Goal: Communication & Community: Answer question/provide support

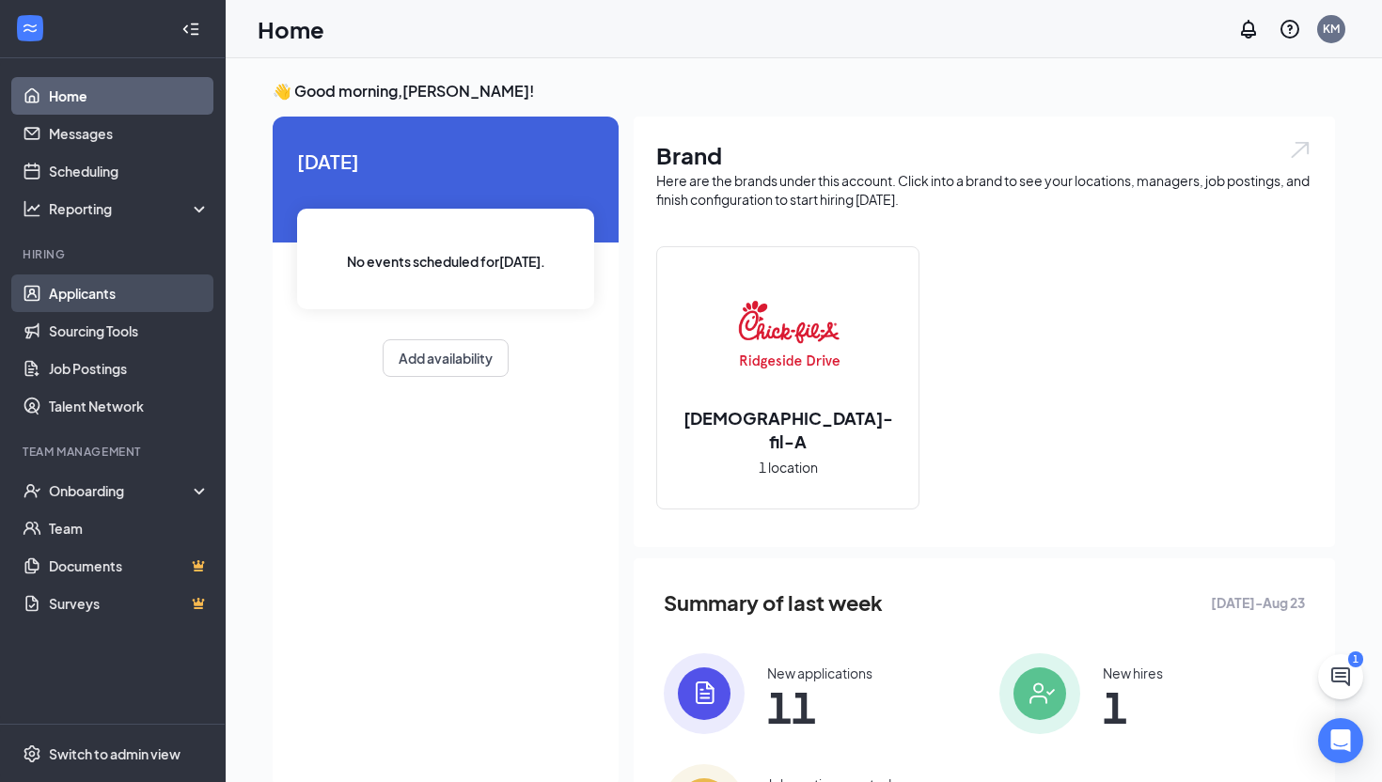
click at [154, 286] on link "Applicants" at bounding box center [129, 294] width 161 height 38
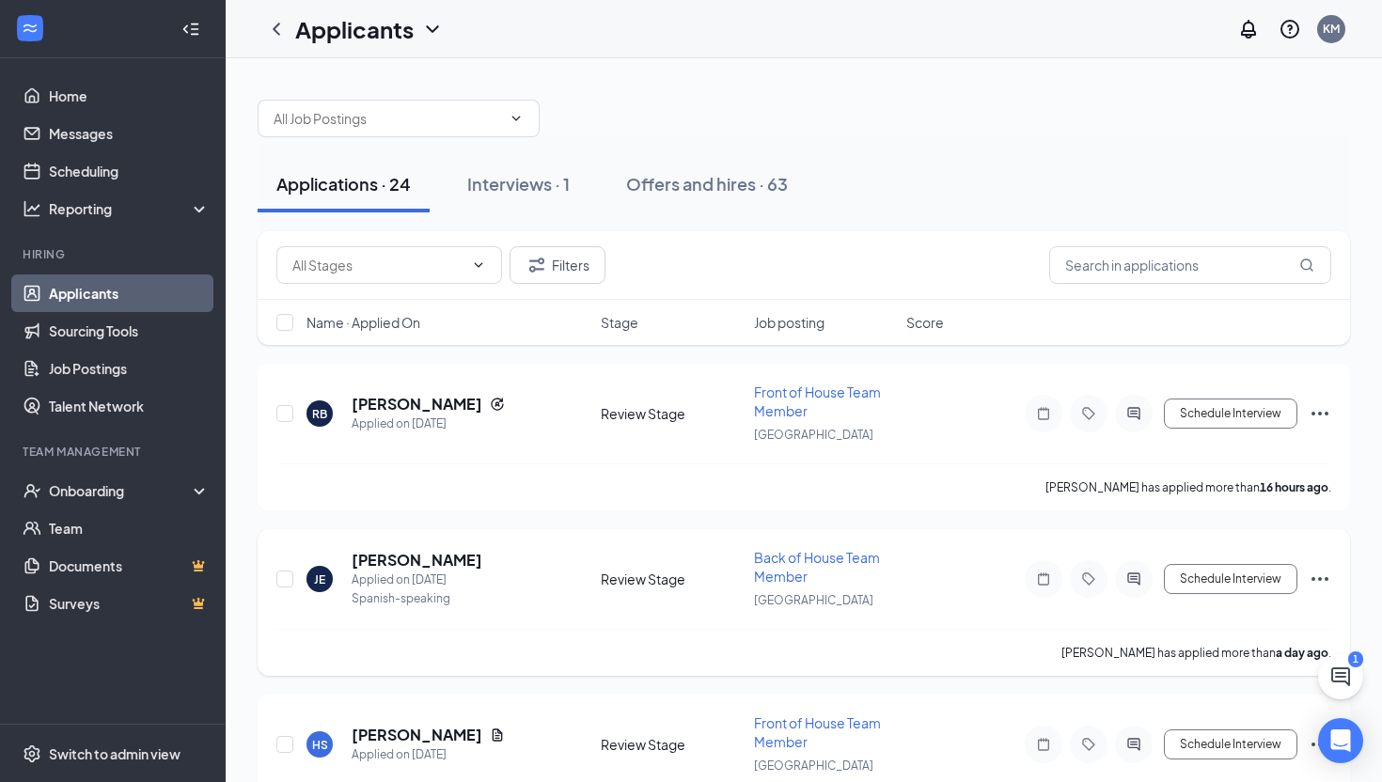
click at [436, 550] on h5 "[PERSON_NAME]" at bounding box center [417, 560] width 131 height 21
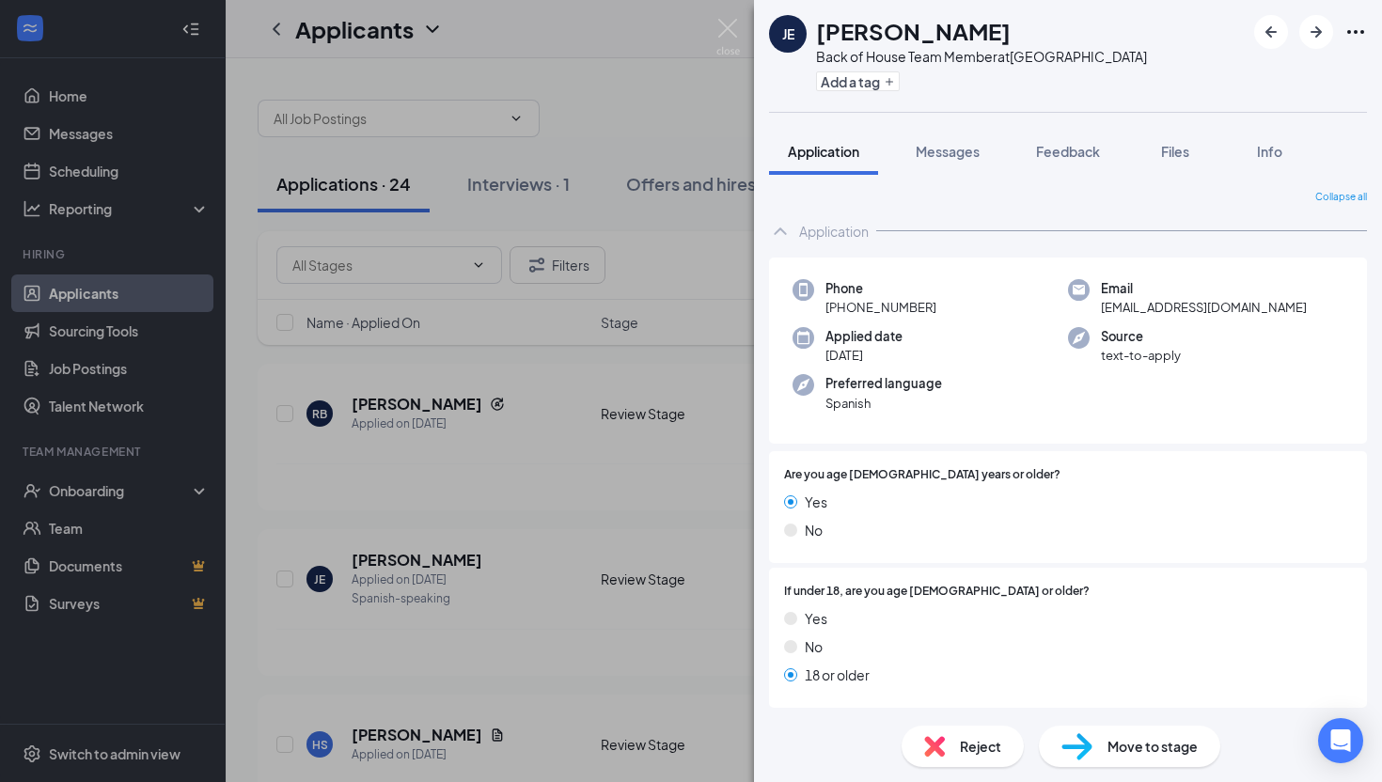
click at [629, 481] on div "JE [PERSON_NAME] Back of House Team Member at [GEOGRAPHIC_DATA] Add a tag Appli…" at bounding box center [691, 391] width 1382 height 782
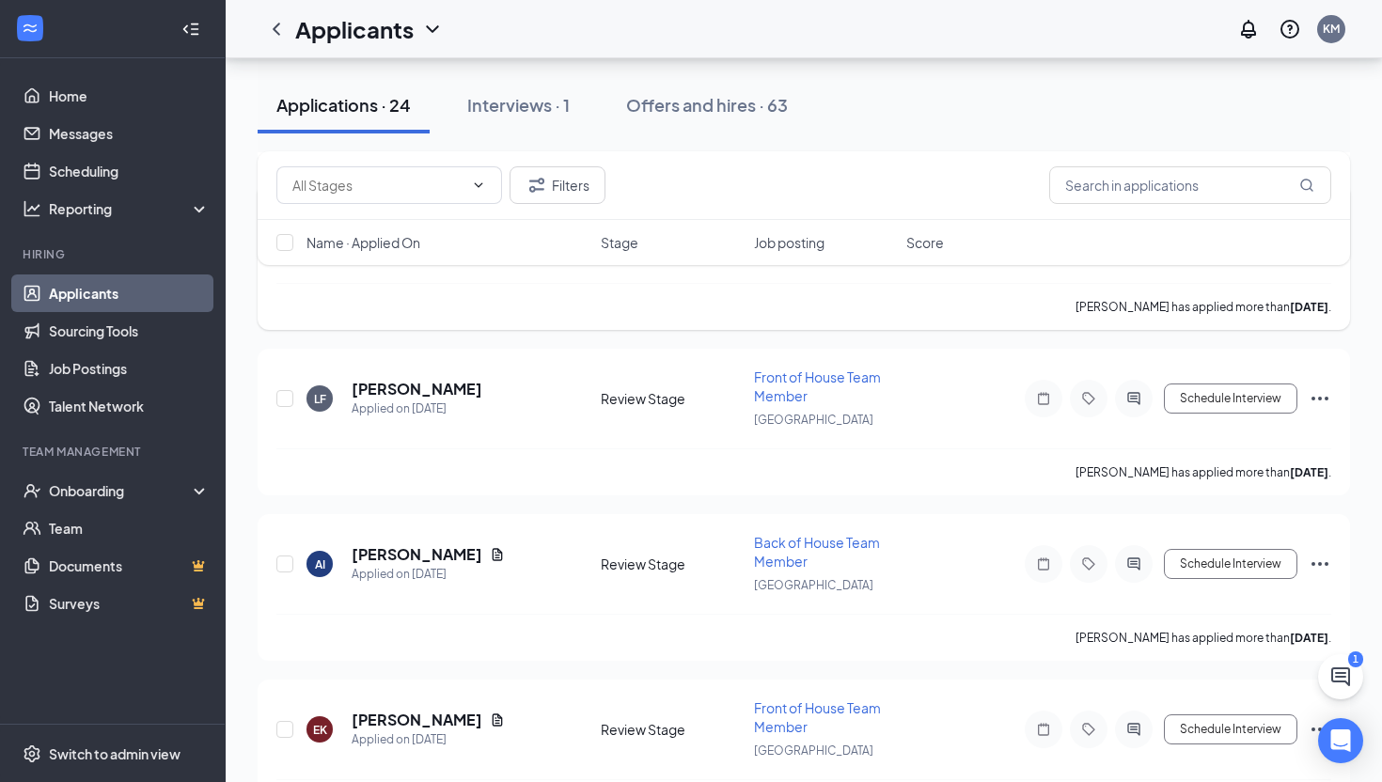
scroll to position [1664, 0]
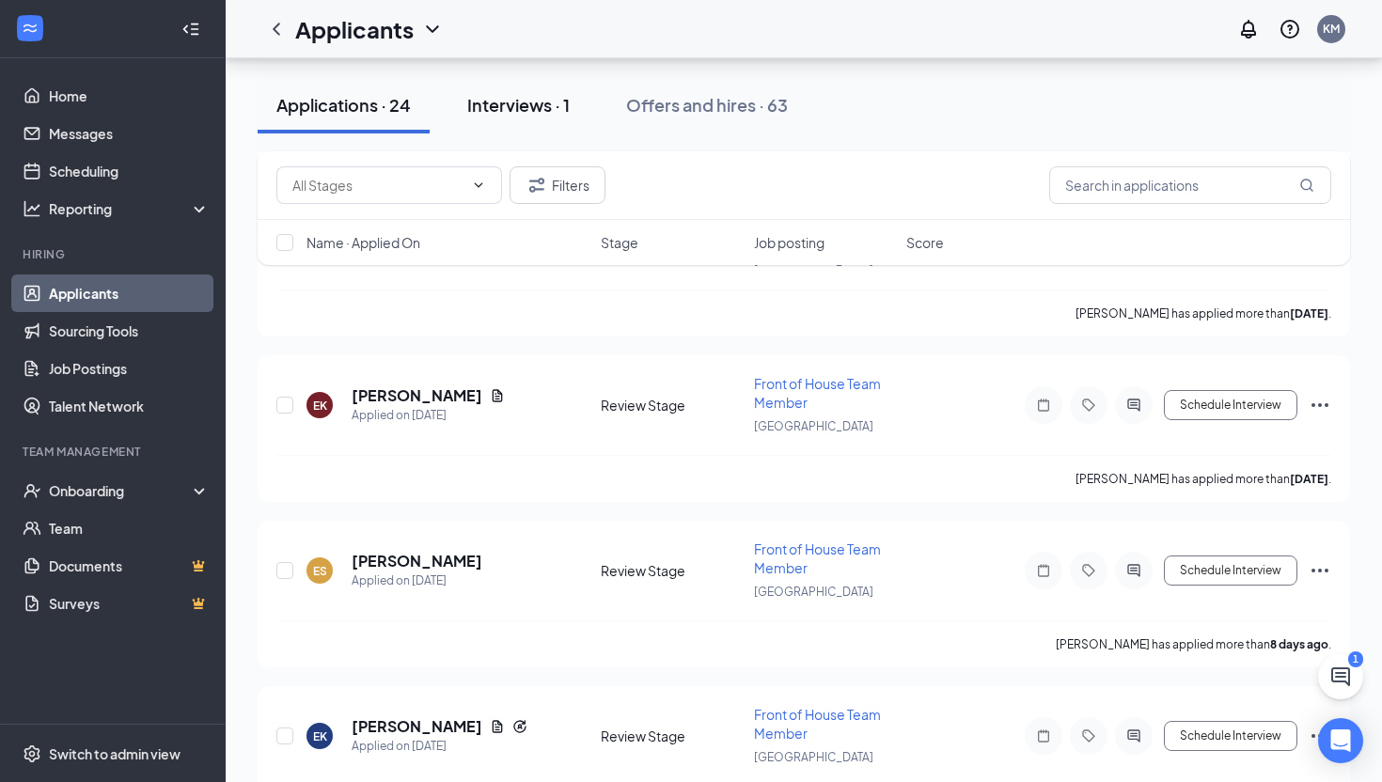
click at [545, 121] on button "Interviews · 1" at bounding box center [519, 105] width 140 height 56
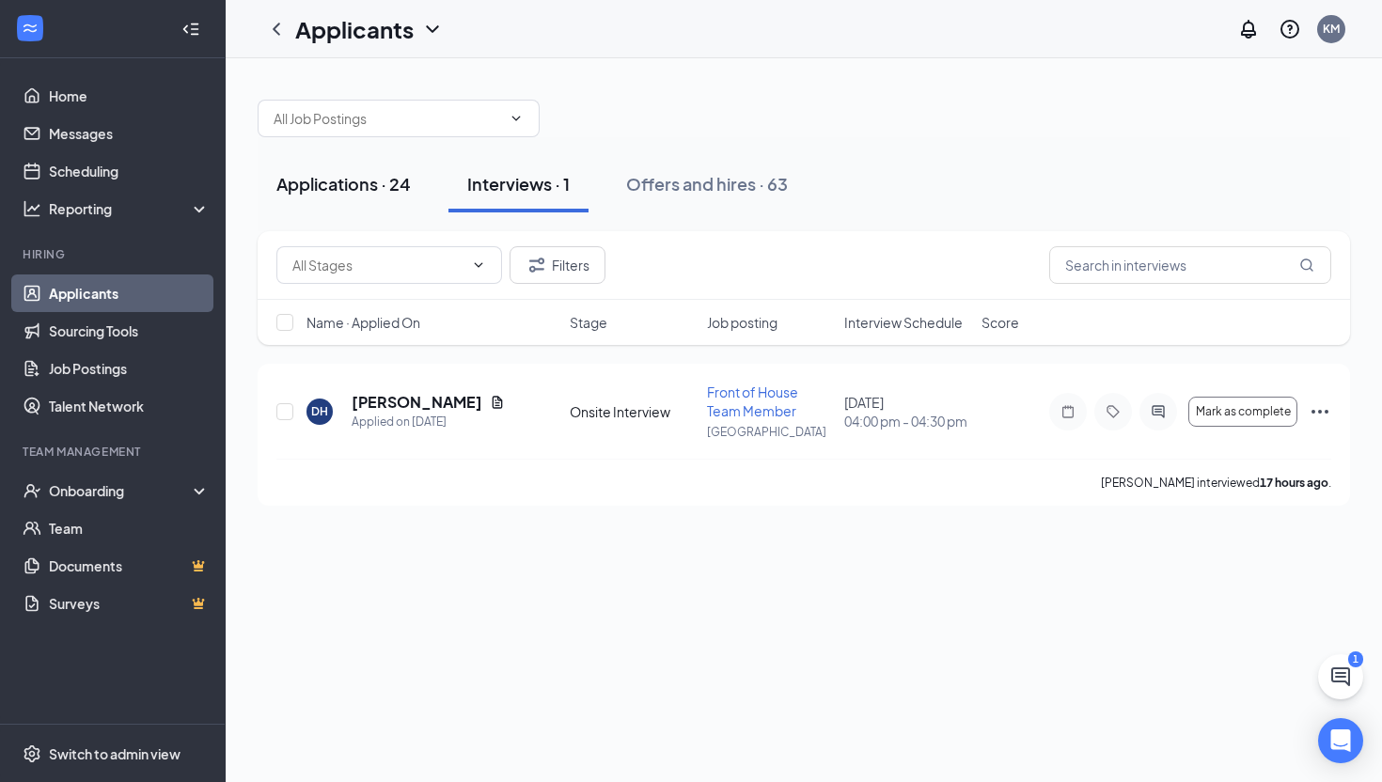
click at [348, 197] on button "Applications · 24" at bounding box center [344, 184] width 172 height 56
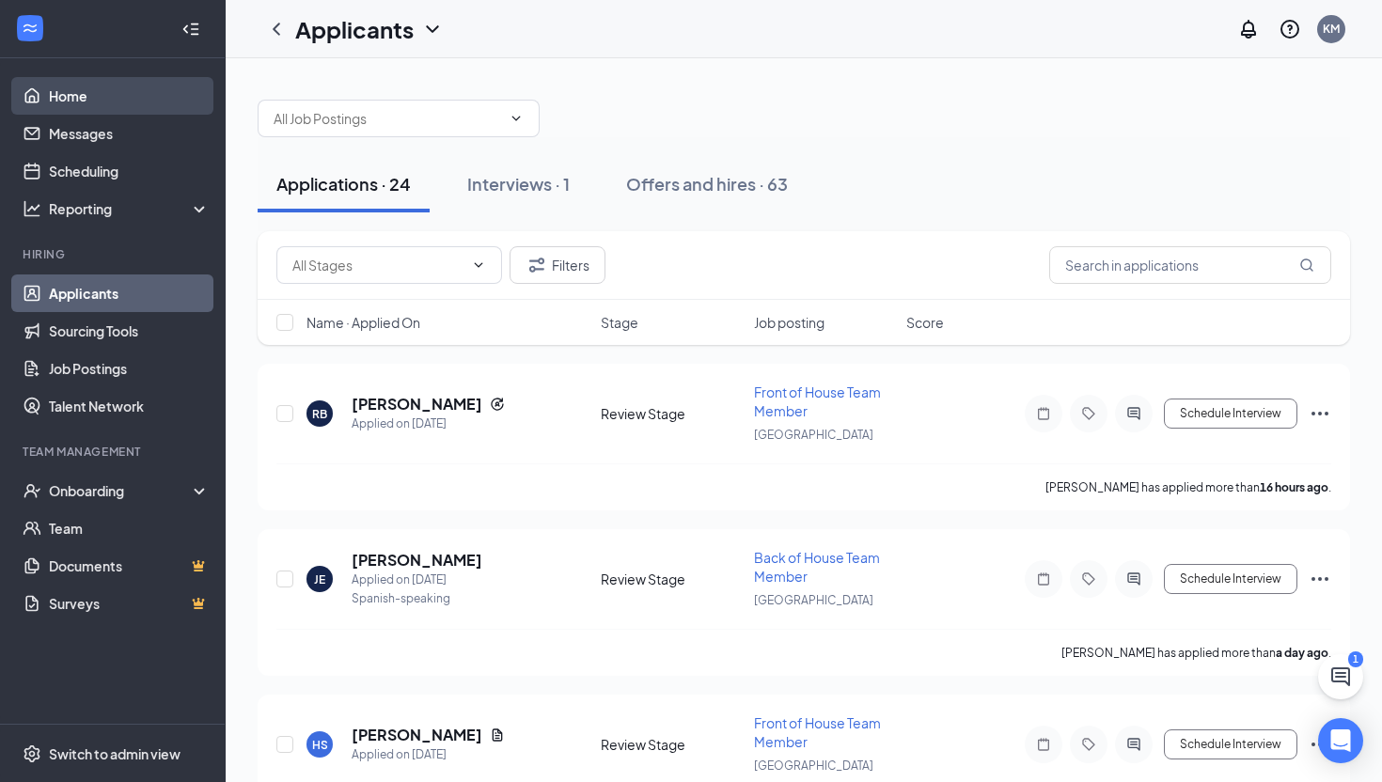
click at [99, 97] on link "Home" at bounding box center [129, 96] width 161 height 38
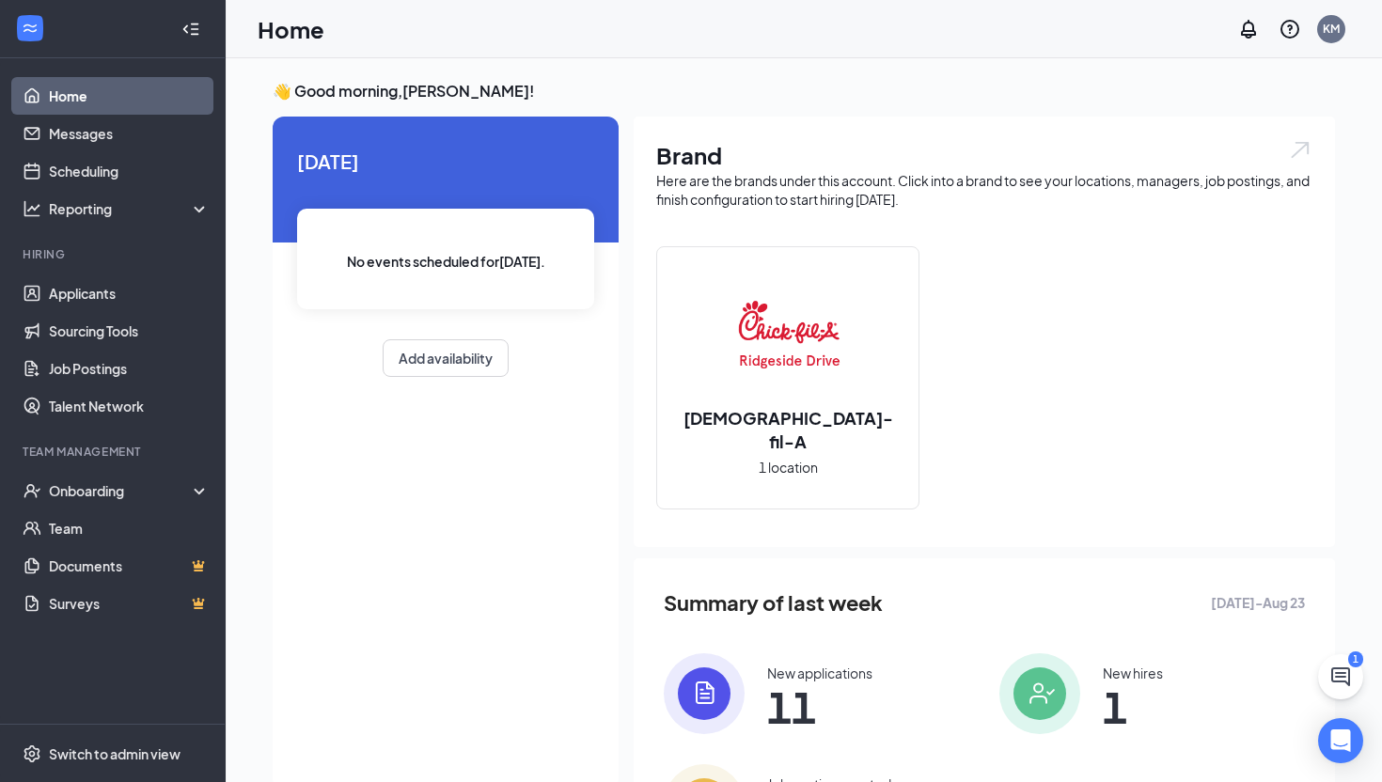
click at [1343, 658] on button at bounding box center [1340, 677] width 45 height 45
click at [1129, 770] on div "Chat 1" at bounding box center [1119, 759] width 288 height 30
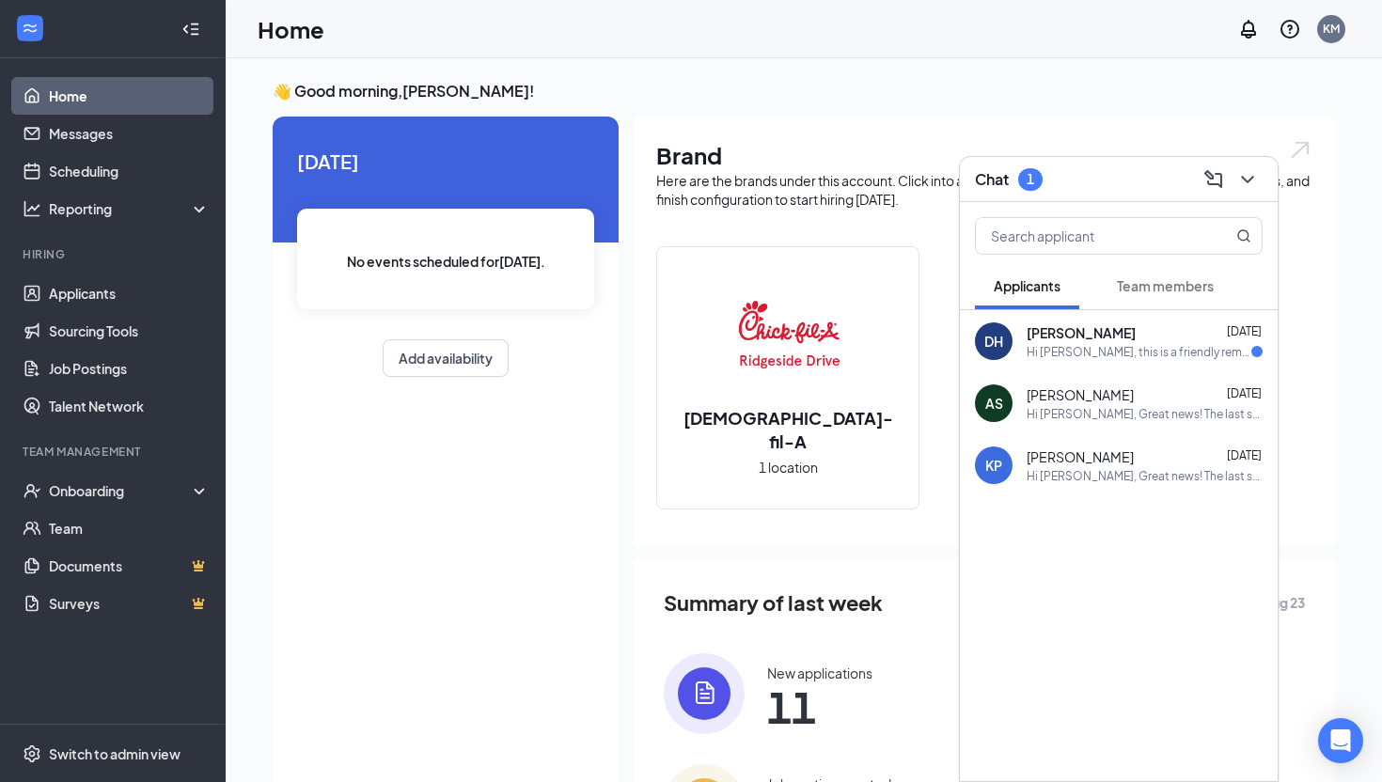
click at [1102, 362] on div "DH [PERSON_NAME] [DATE] Hi [PERSON_NAME], this is a friendly reminder. Your int…" at bounding box center [1119, 341] width 318 height 62
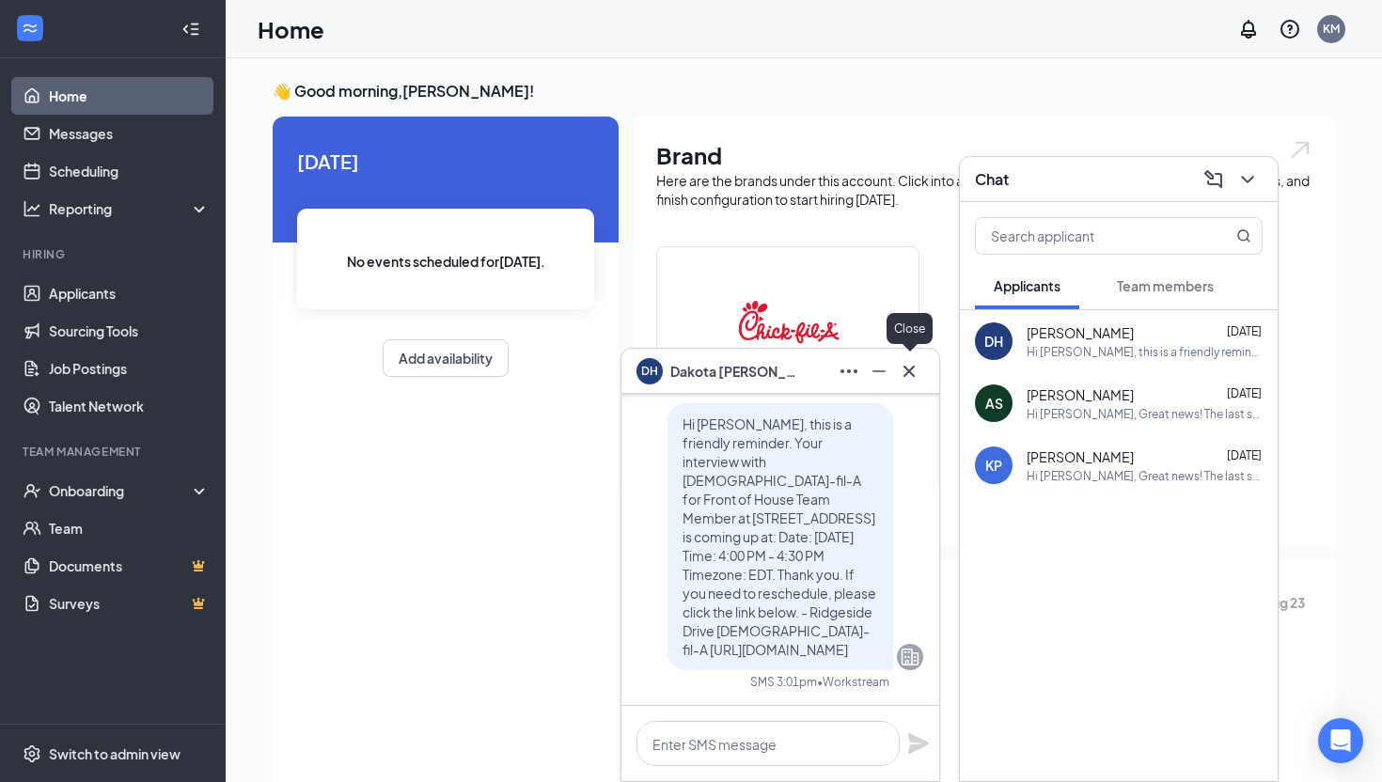
click at [914, 371] on icon "Cross" at bounding box center [909, 371] width 23 height 23
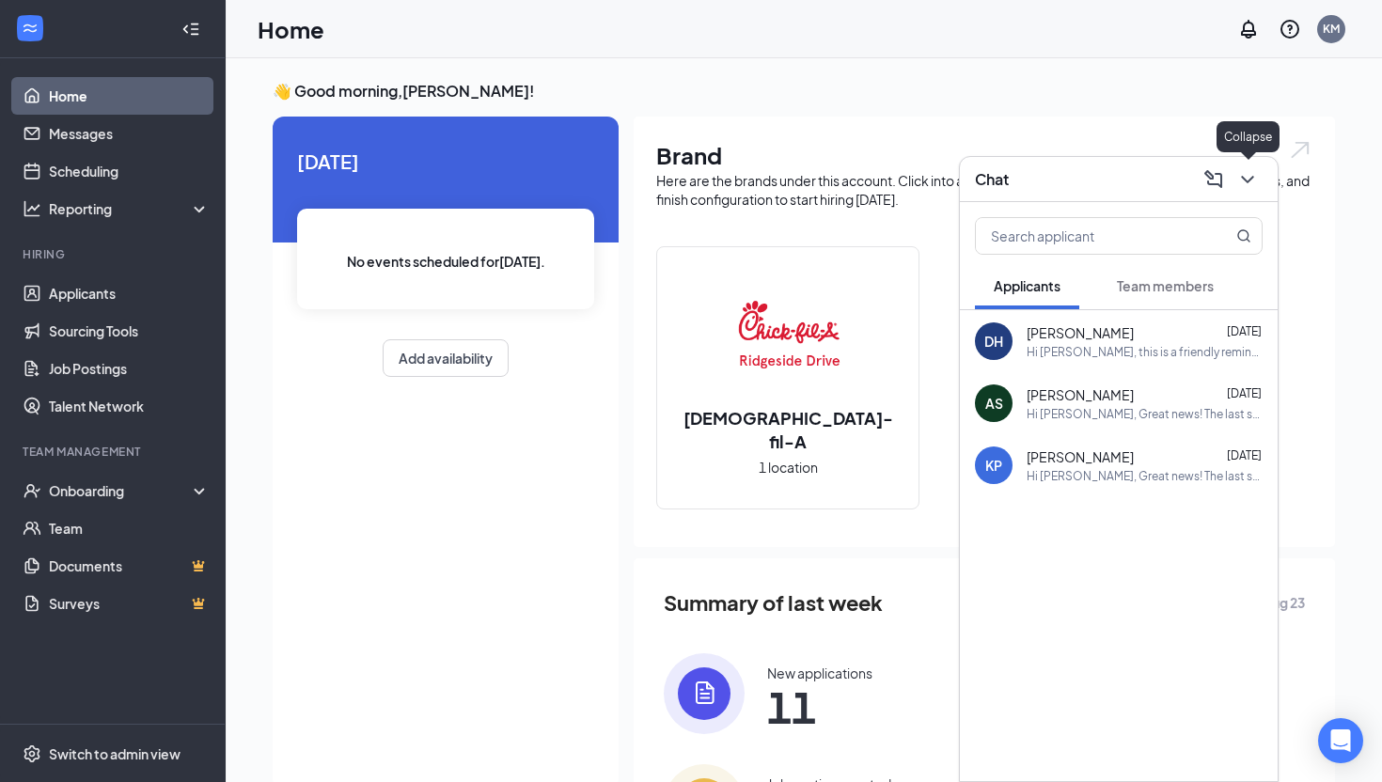
click at [1251, 181] on icon "ChevronDown" at bounding box center [1248, 179] width 23 height 23
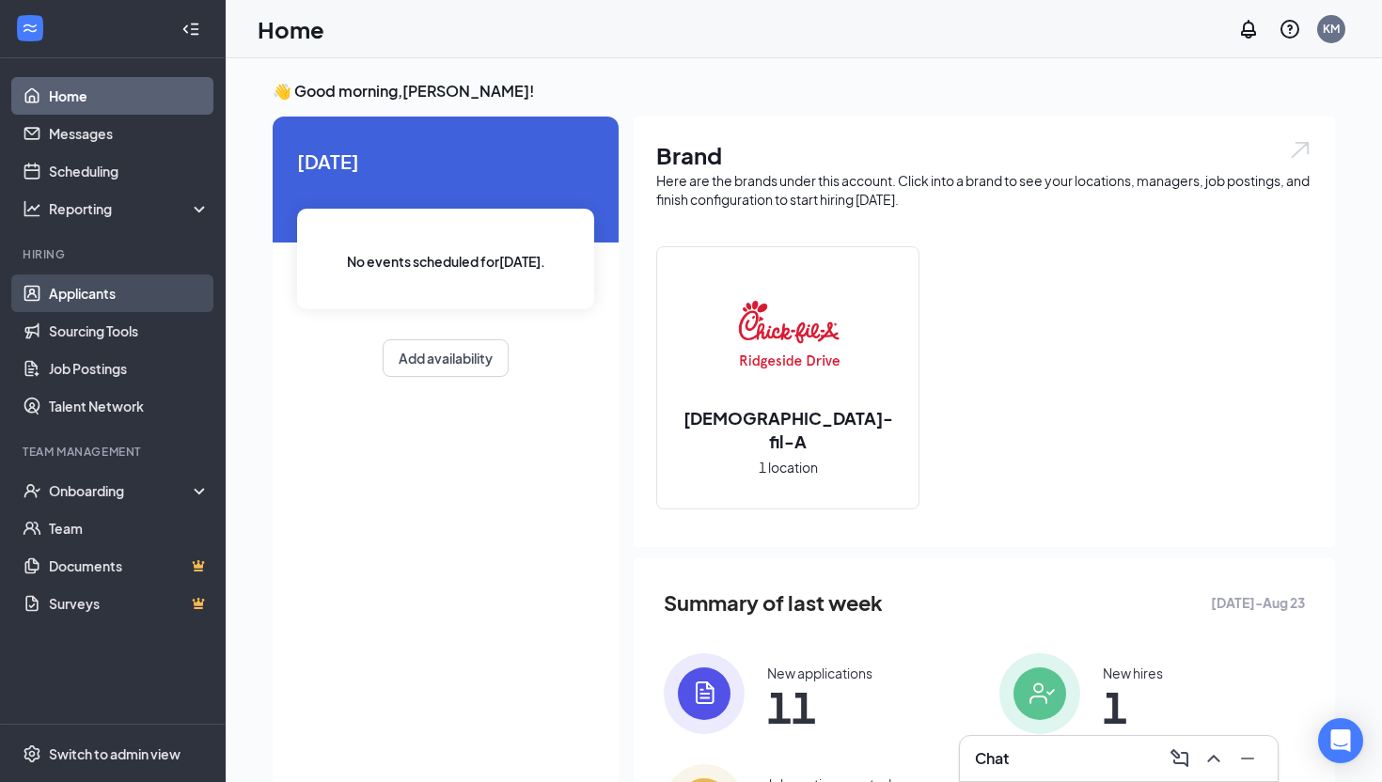
click at [64, 301] on link "Applicants" at bounding box center [129, 294] width 161 height 38
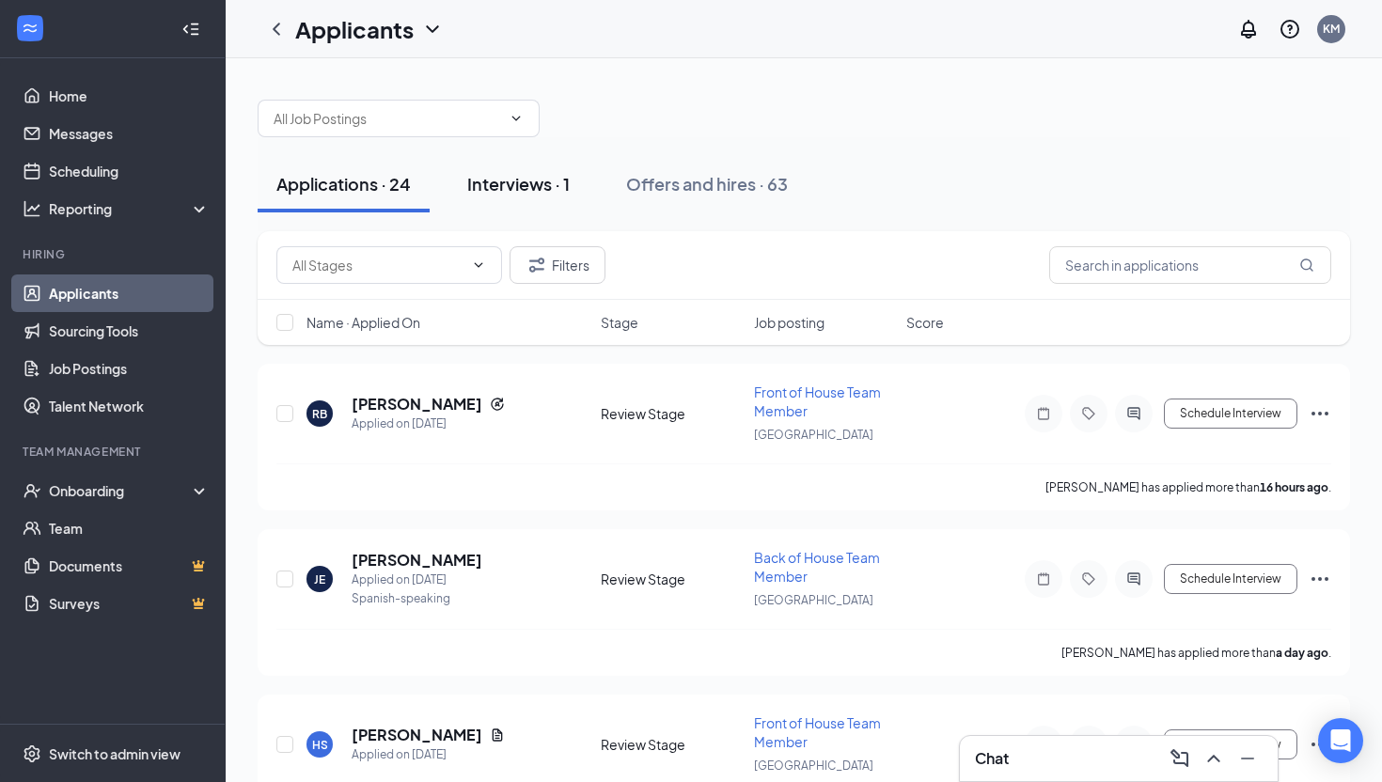
click at [521, 190] on div "Interviews · 1" at bounding box center [518, 184] width 103 height 24
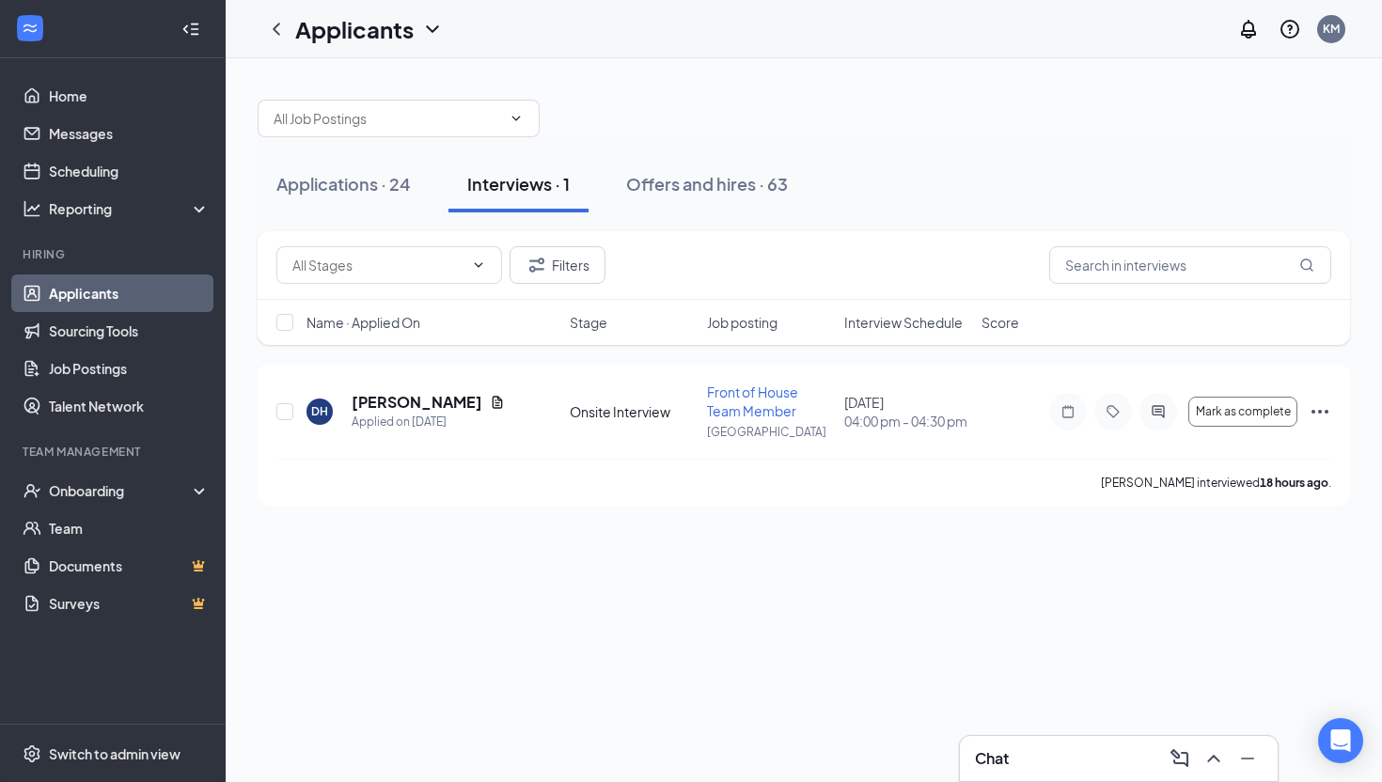
click at [354, 24] on h1 "Applicants" at bounding box center [354, 29] width 118 height 32
click at [360, 119] on link "Archived applicants" at bounding box center [408, 123] width 203 height 19
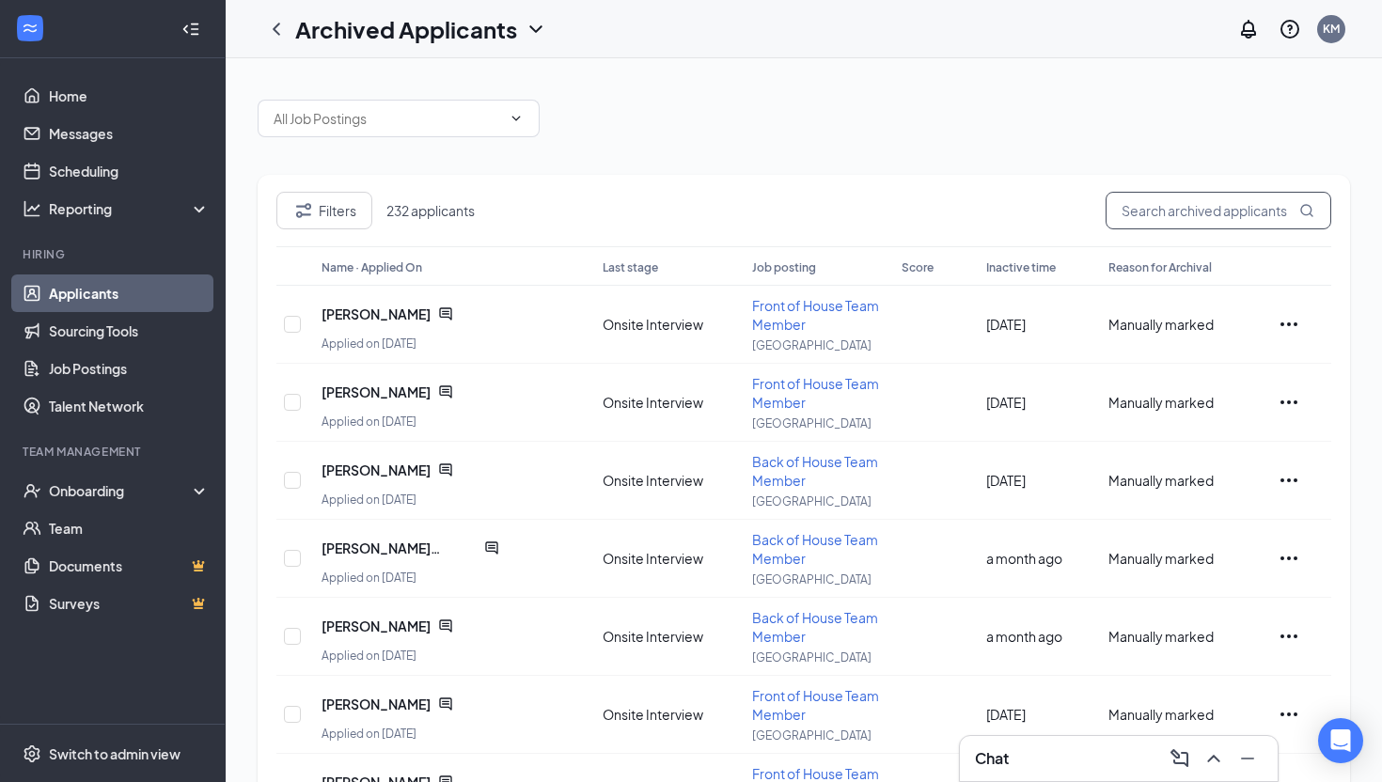
click at [1158, 213] on input "text" at bounding box center [1219, 211] width 226 height 38
click at [438, 390] on icon "ChatActive" at bounding box center [445, 392] width 15 height 15
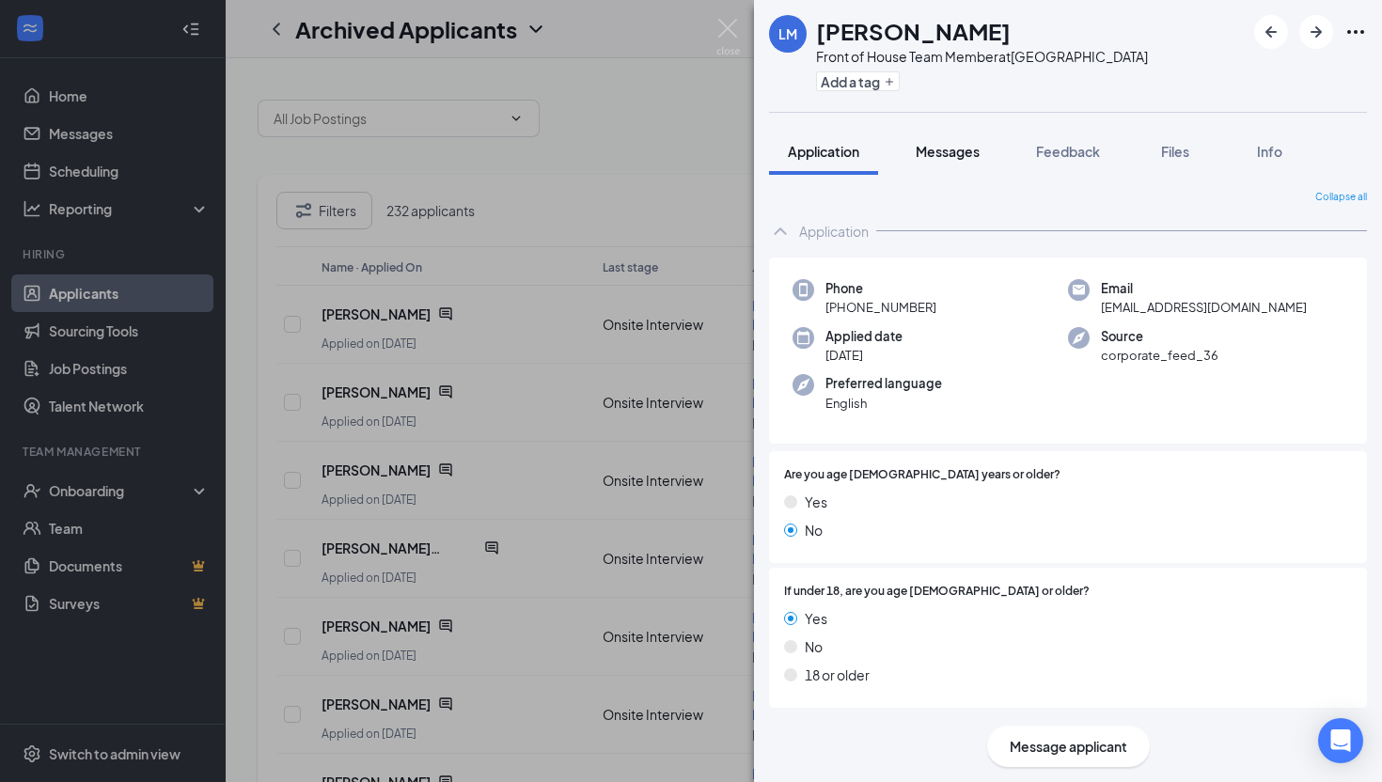
click at [958, 154] on span "Messages" at bounding box center [948, 151] width 64 height 17
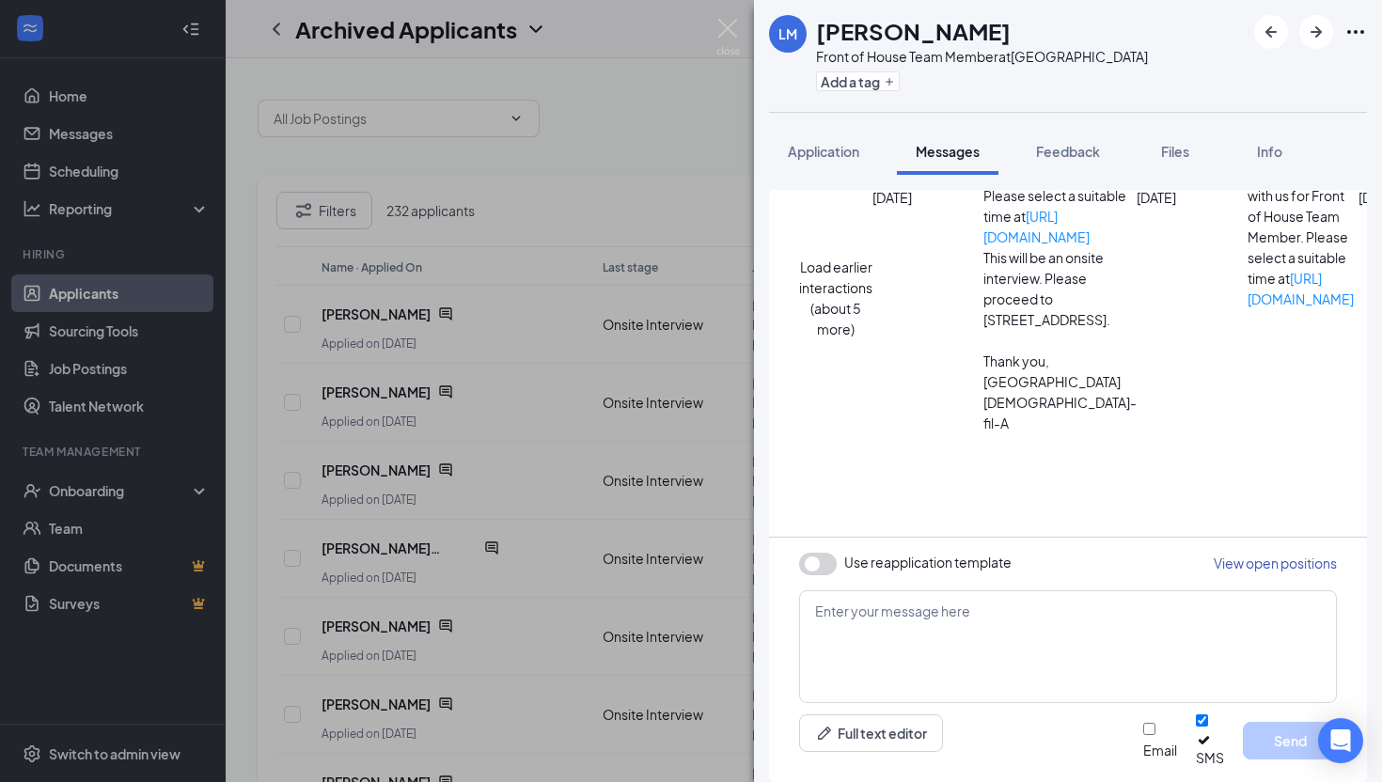
click at [663, 328] on div "[PERSON_NAME] Front of House Team Member at [GEOGRAPHIC_DATA] Add a tag Applica…" at bounding box center [691, 391] width 1382 height 782
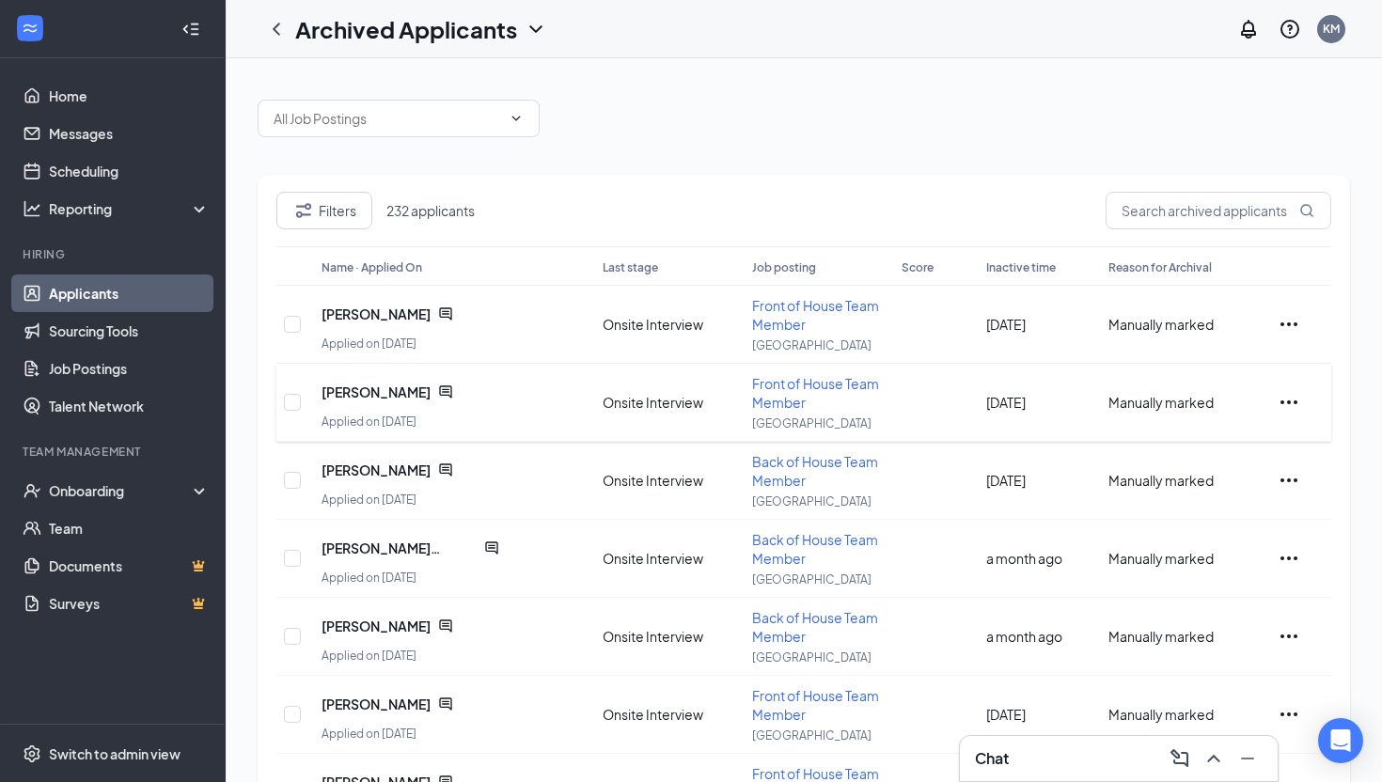
click at [1298, 416] on div "[PERSON_NAME] Applied on [DATE] Onsite Interview Front of House Team Member Rid…" at bounding box center [803, 402] width 1055 height 77
click at [1298, 406] on icon "Ellipses" at bounding box center [1289, 402] width 23 height 23
click at [397, 396] on span "[PERSON_NAME]" at bounding box center [376, 392] width 109 height 19
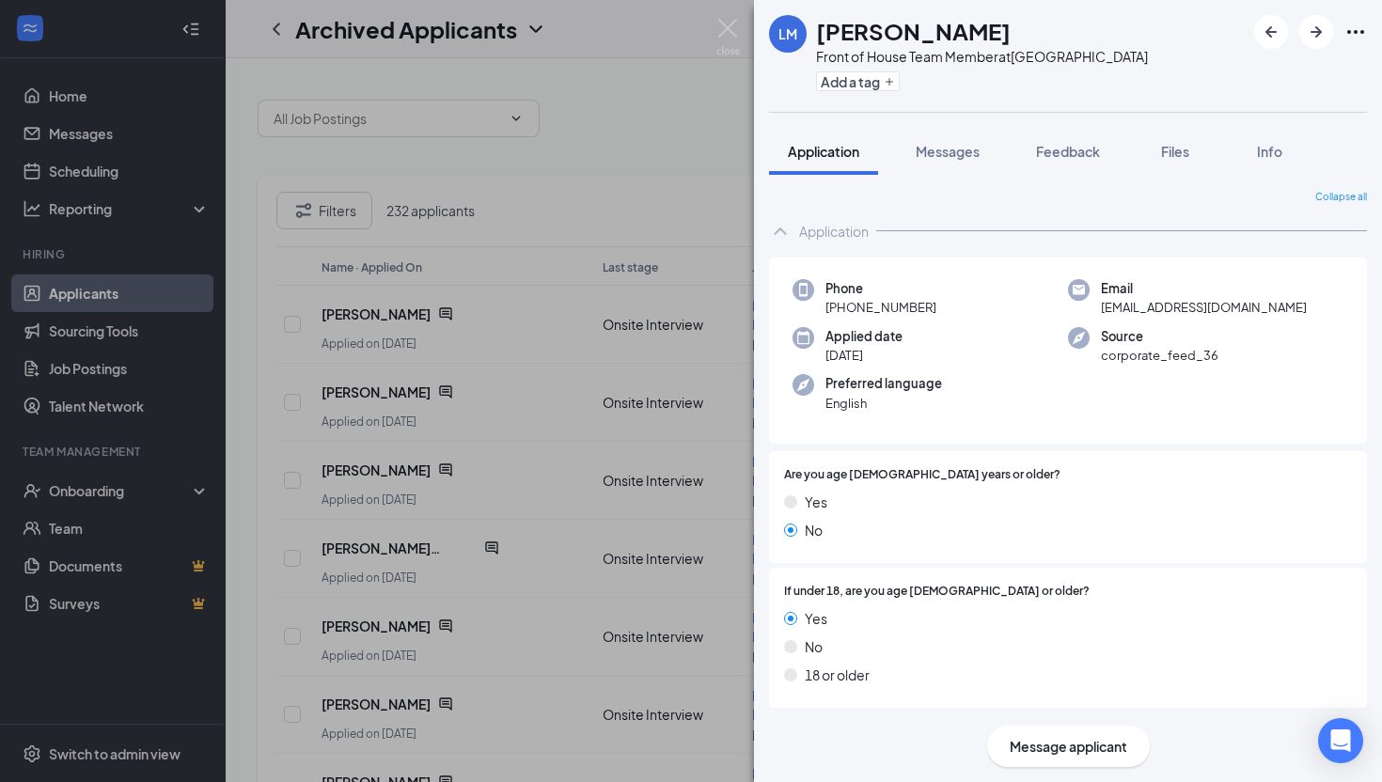
click at [1085, 750] on span "Message applicant" at bounding box center [1069, 746] width 118 height 21
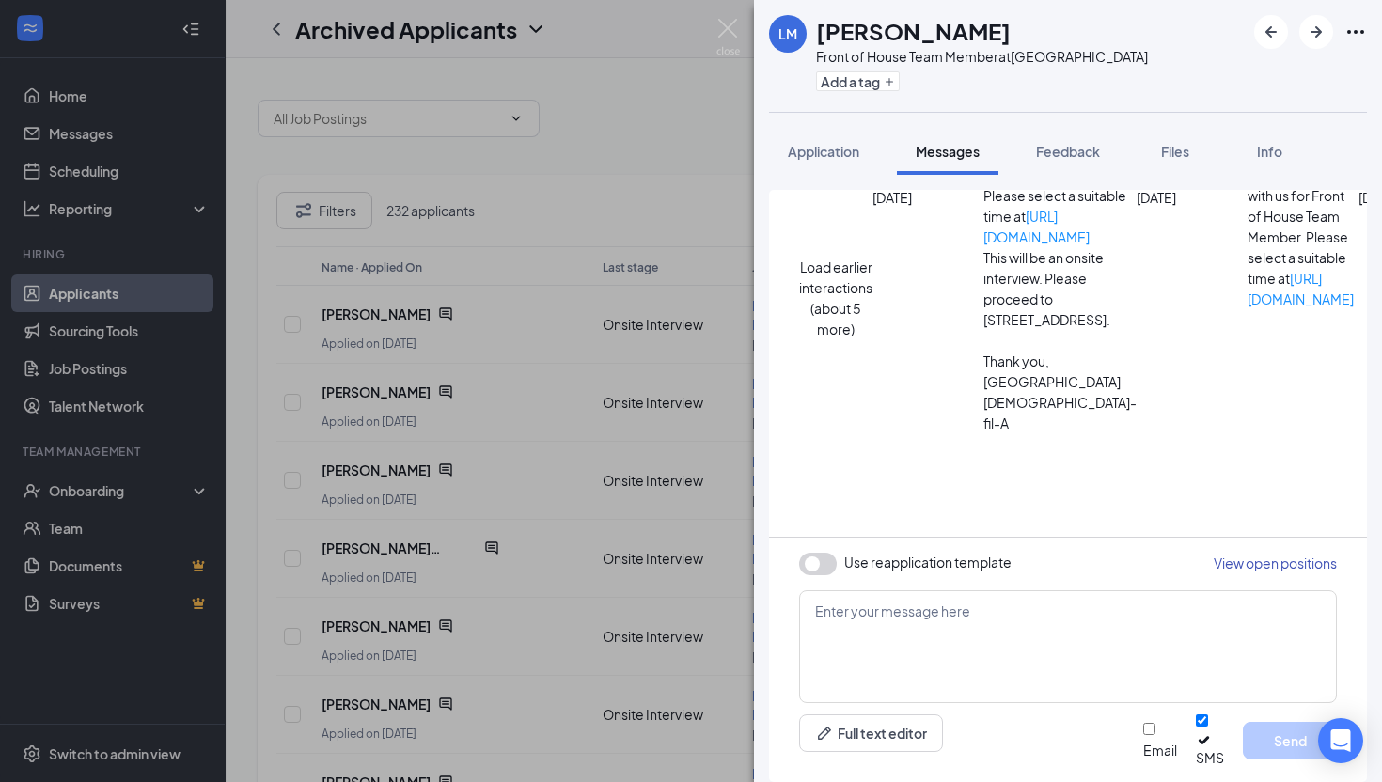
scroll to position [460, 0]
click at [805, 570] on button "button" at bounding box center [818, 564] width 38 height 23
type textarea "Hi {{applicant_first_name}}, Thank you for previously applying to the {{positio…"
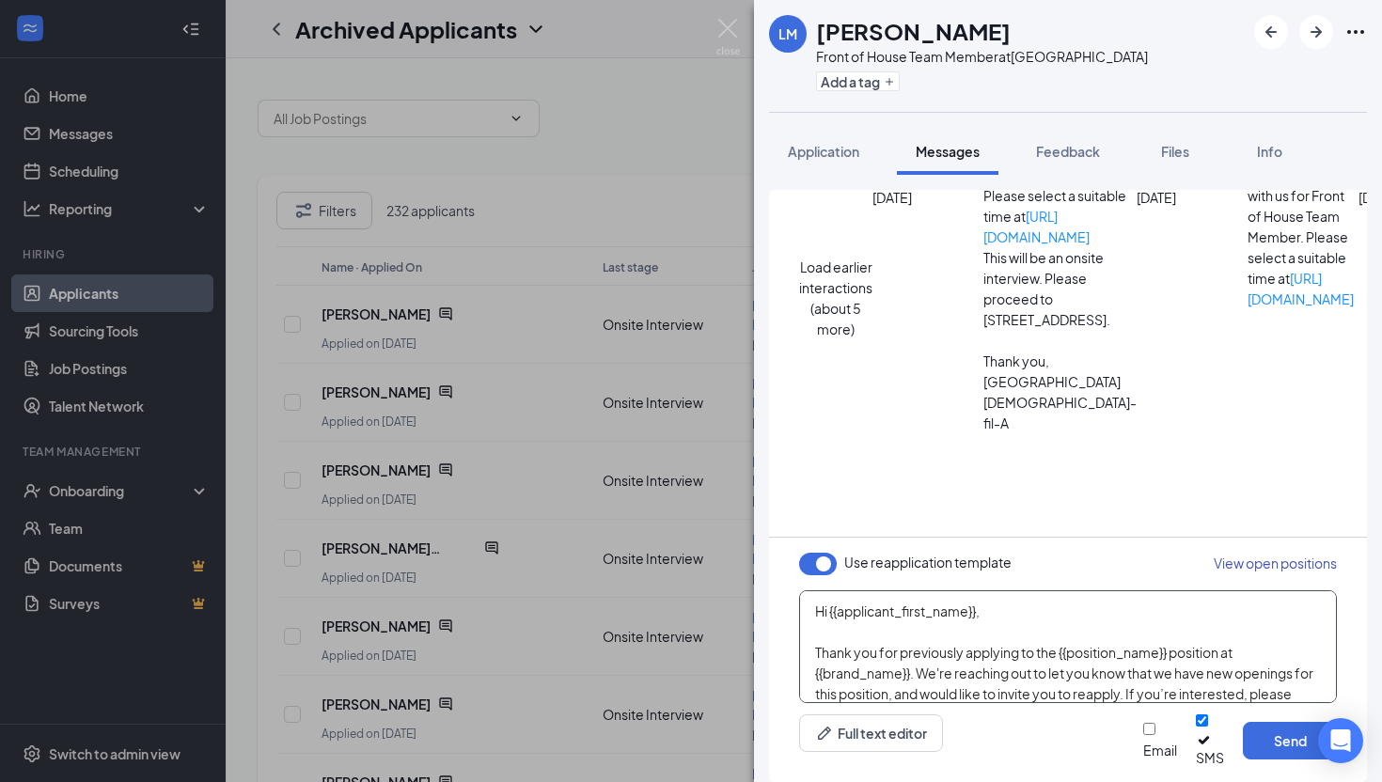
scroll to position [115, 0]
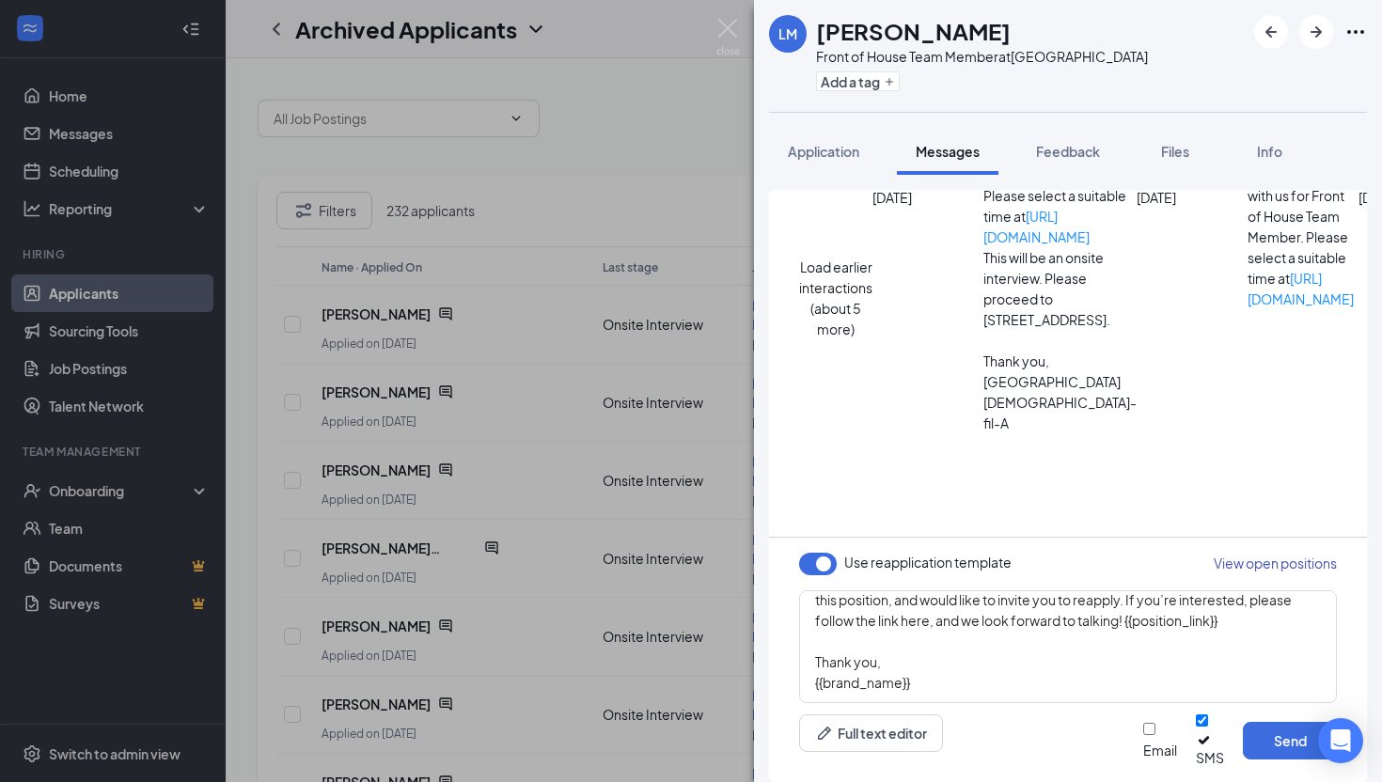
click at [1144, 759] on div "Email SMS Send" at bounding box center [1241, 741] width 194 height 53
click at [1144, 735] on input "Email" at bounding box center [1150, 729] width 12 height 12
checkbox input "true"
click at [1266, 755] on button "Send" at bounding box center [1290, 741] width 94 height 38
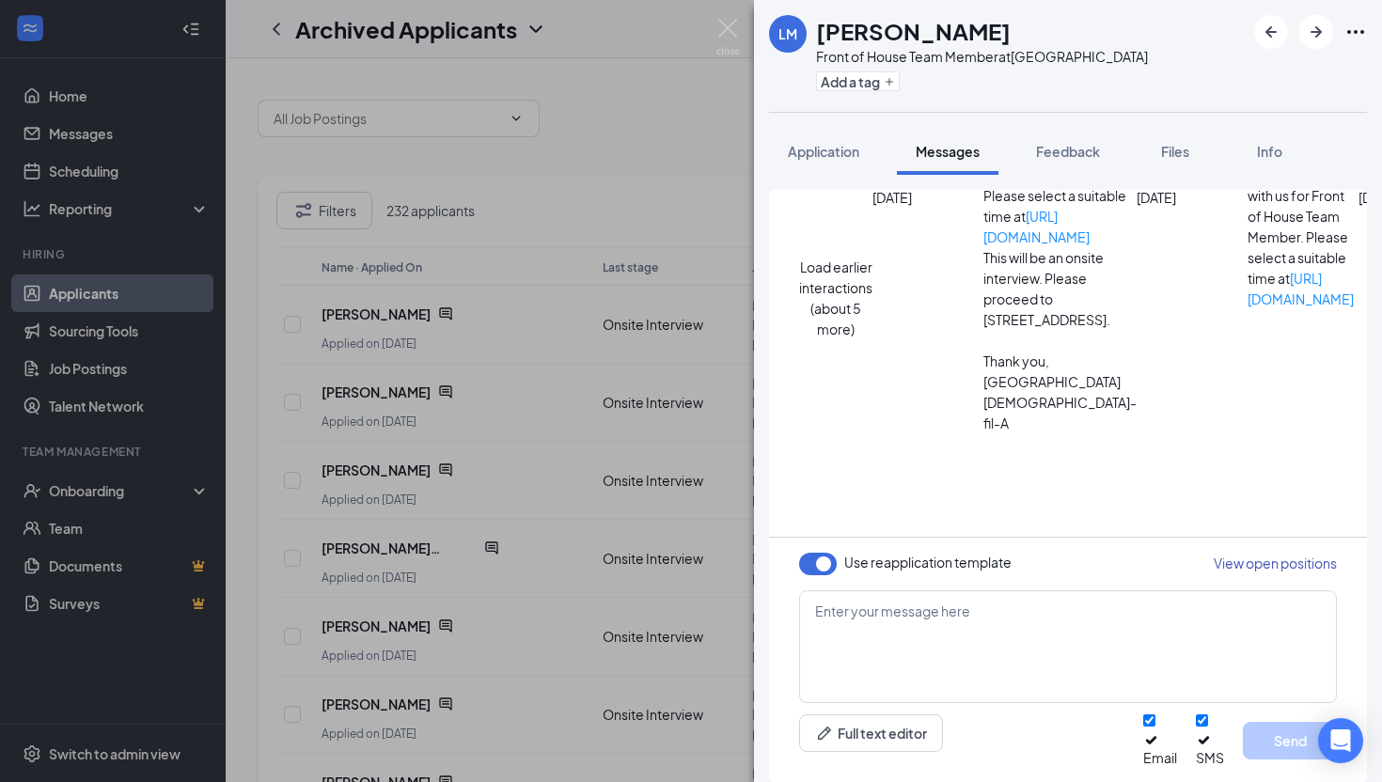
scroll to position [1114, 0]
click at [656, 418] on div "[PERSON_NAME] Front of House Team Member at [GEOGRAPHIC_DATA] Add a tag Applica…" at bounding box center [691, 391] width 1382 height 782
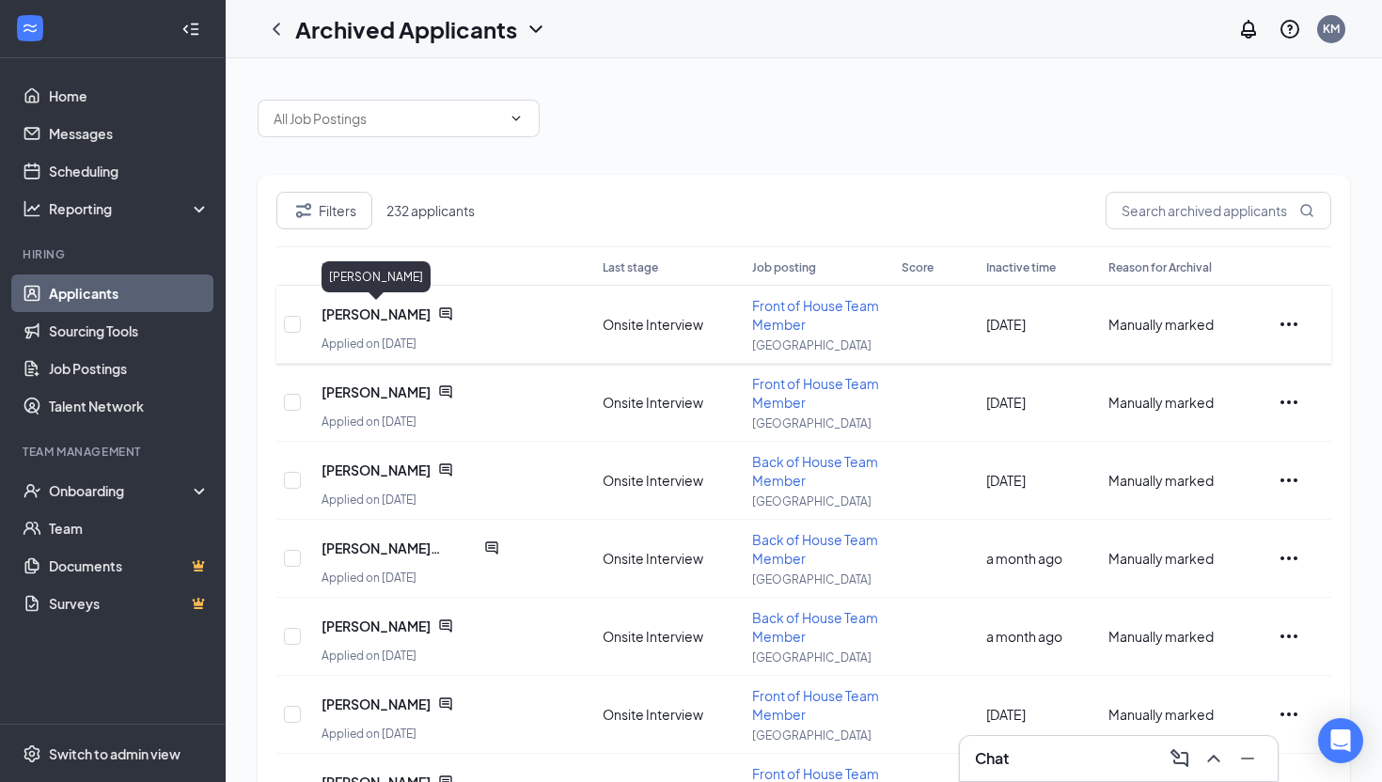
click at [371, 306] on span "[PERSON_NAME]" at bounding box center [376, 314] width 109 height 19
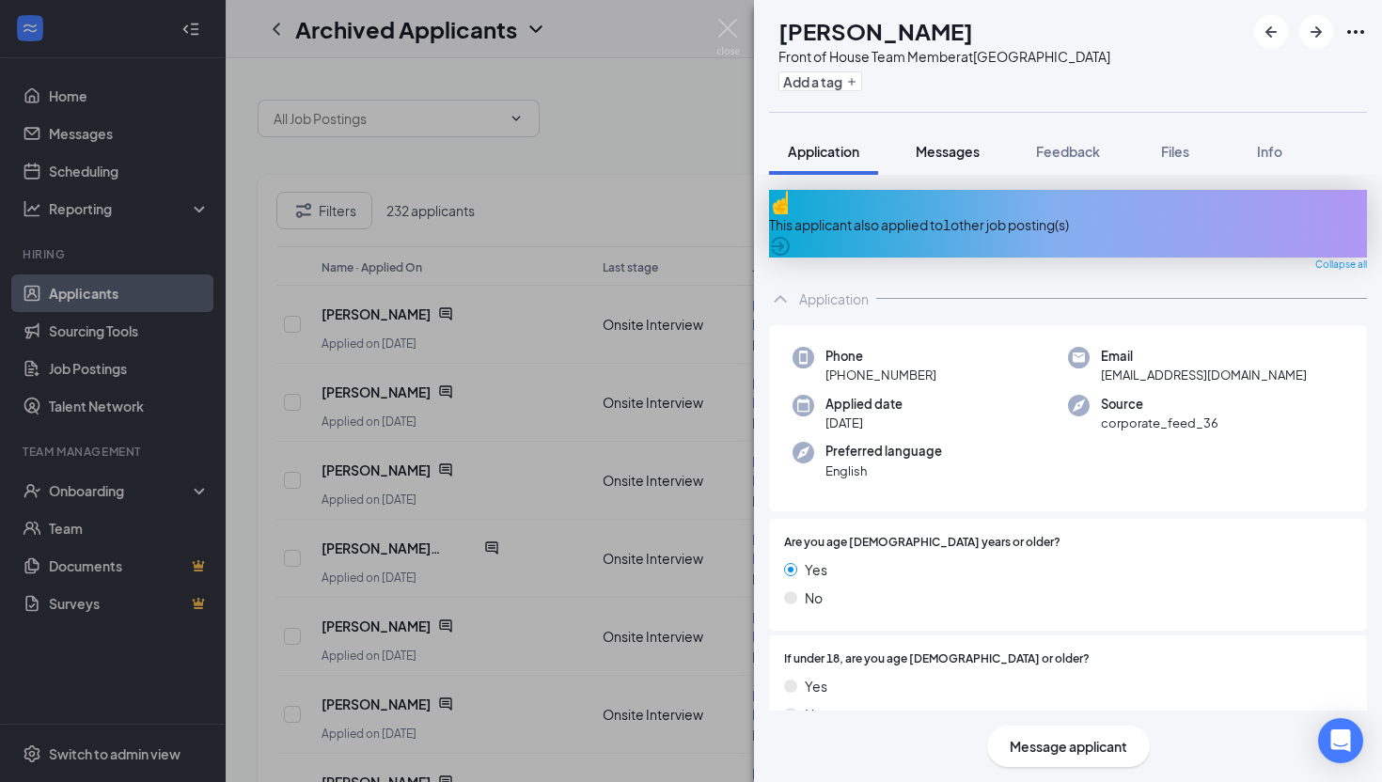
click at [932, 165] on button "Messages" at bounding box center [948, 151] width 102 height 47
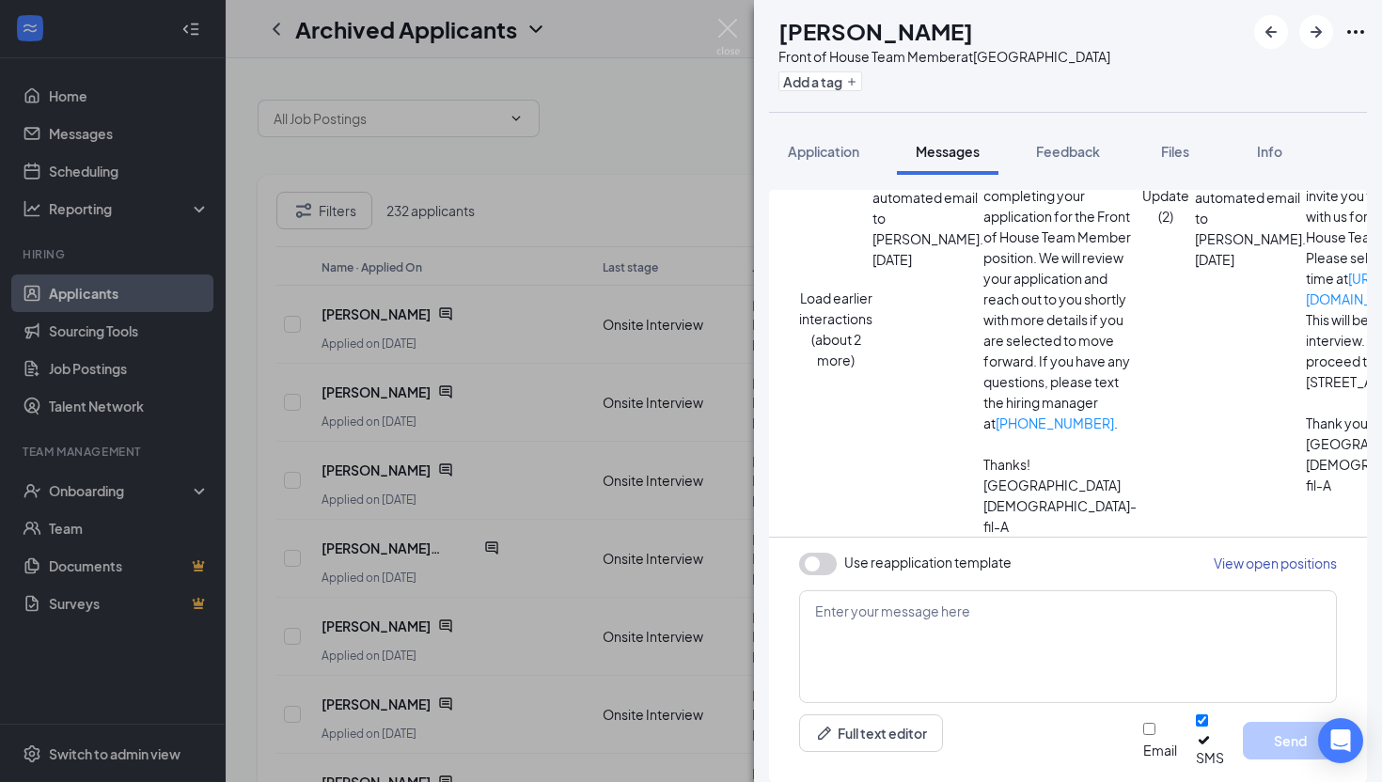
scroll to position [426, 0]
click at [665, 342] on div "MF [PERSON_NAME] Front of House Team Member at [GEOGRAPHIC_DATA] Add a tag Appl…" at bounding box center [691, 391] width 1382 height 782
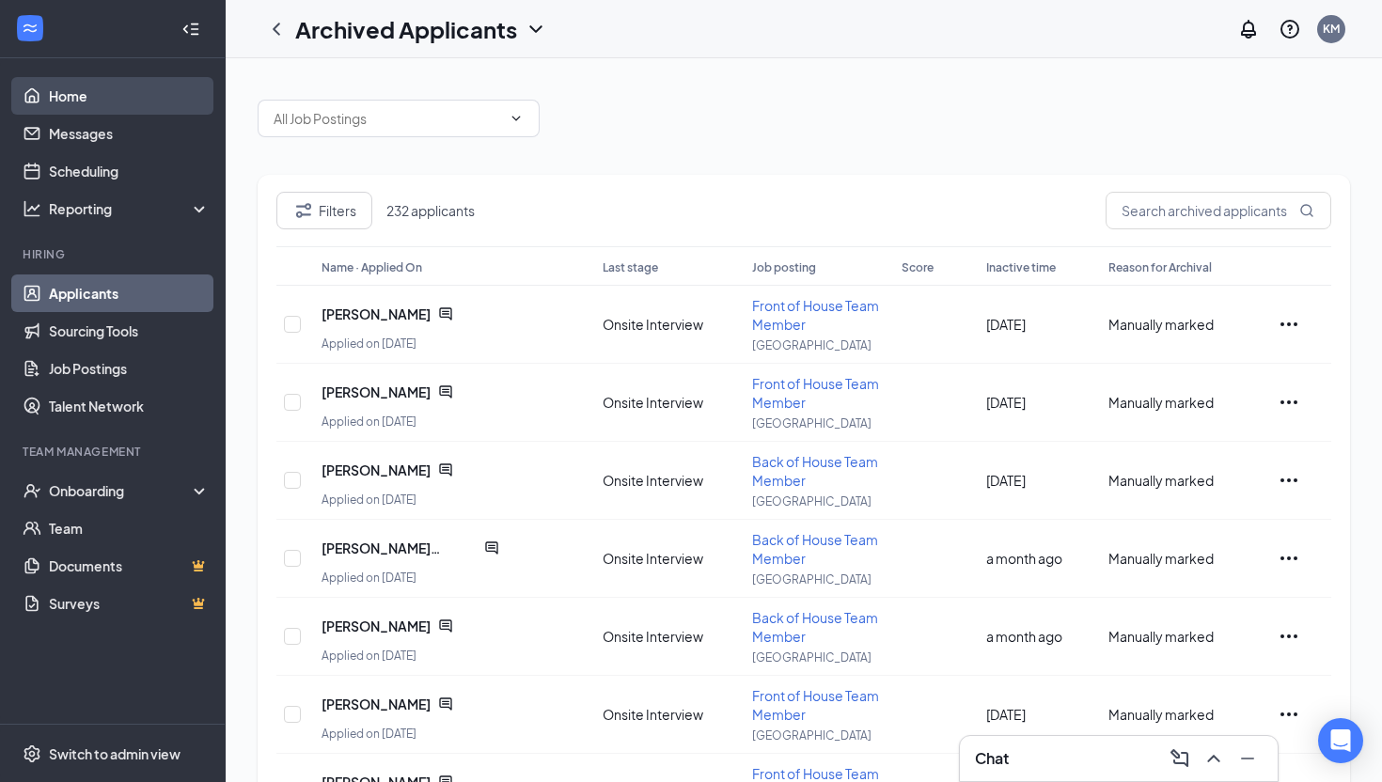
click at [49, 99] on link "Home" at bounding box center [129, 96] width 161 height 38
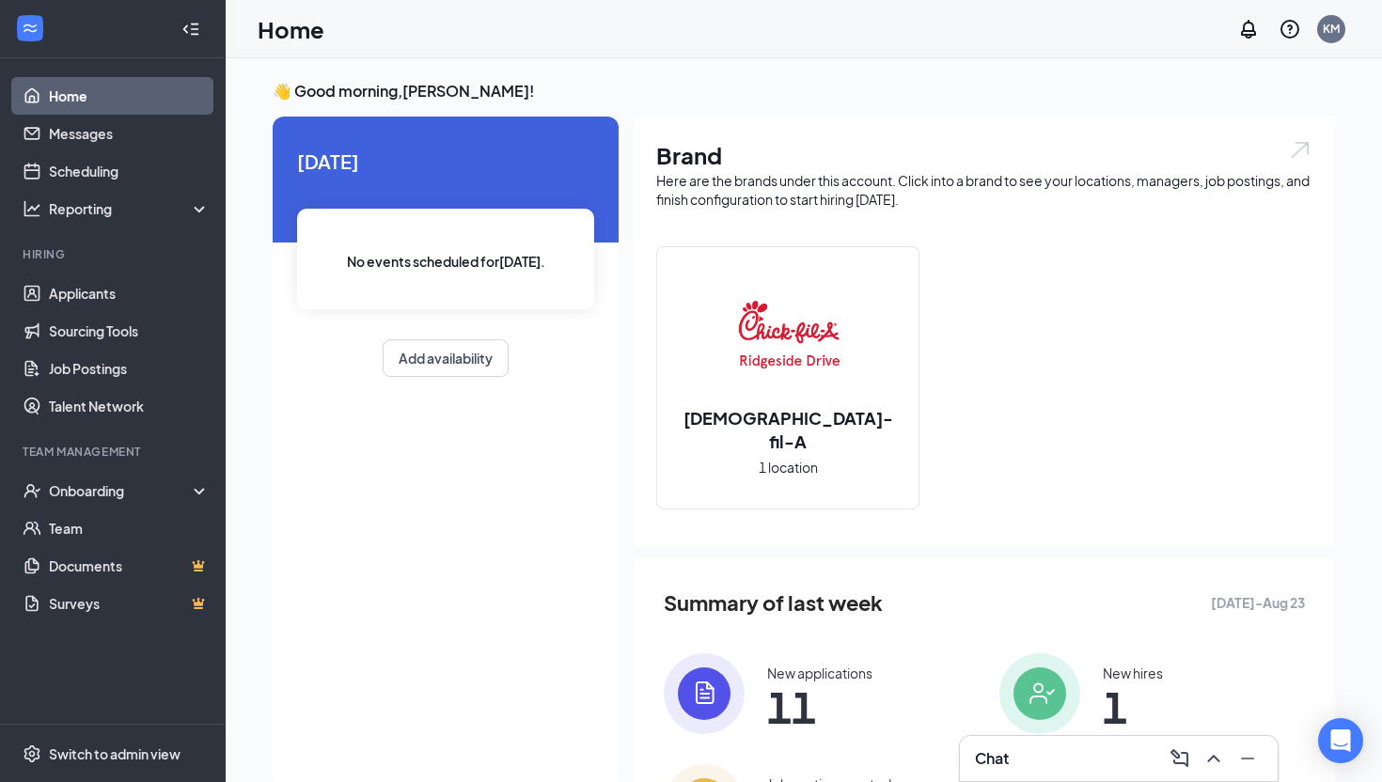
click at [840, 683] on div "New applications 11" at bounding box center [819, 694] width 105 height 60
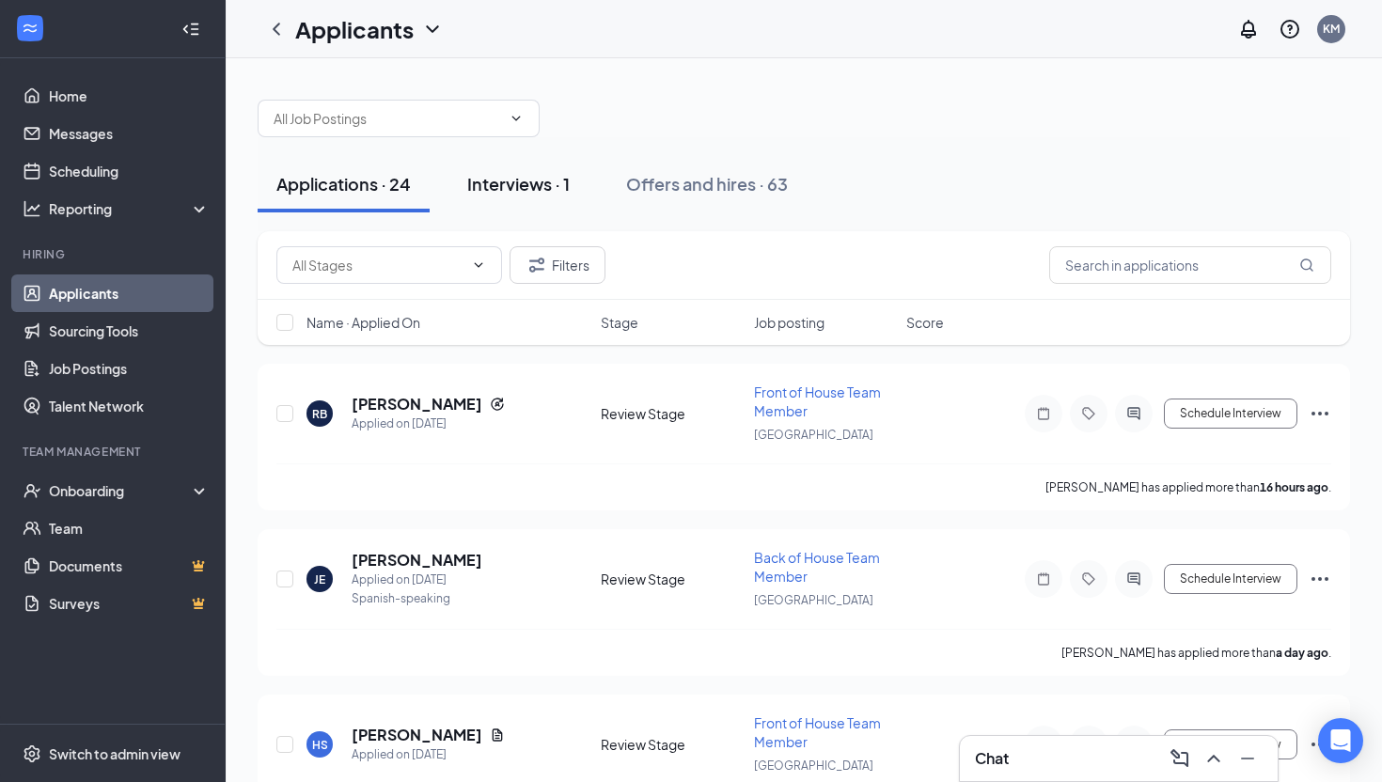
click at [498, 211] on button "Interviews · 1" at bounding box center [519, 184] width 140 height 56
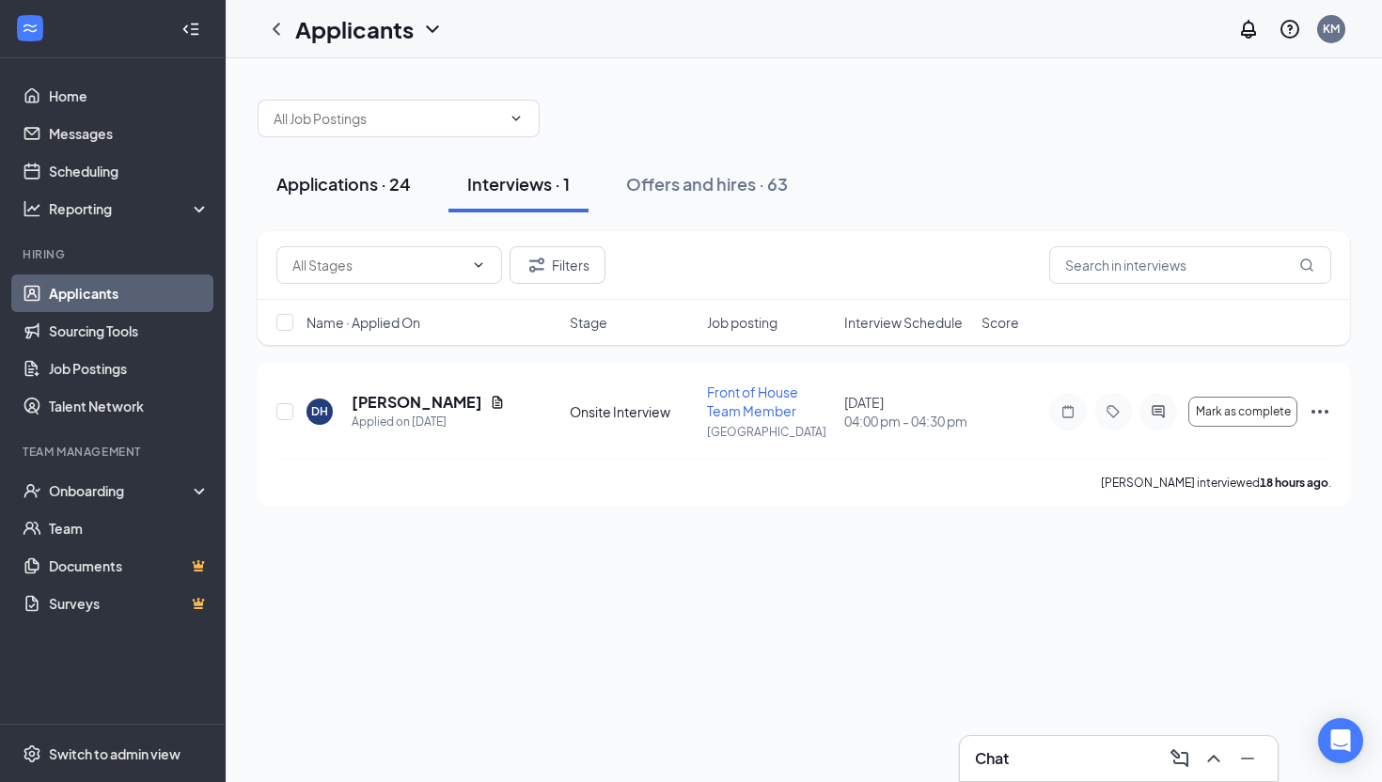
click at [331, 172] on div "Applications · 24" at bounding box center [343, 184] width 134 height 24
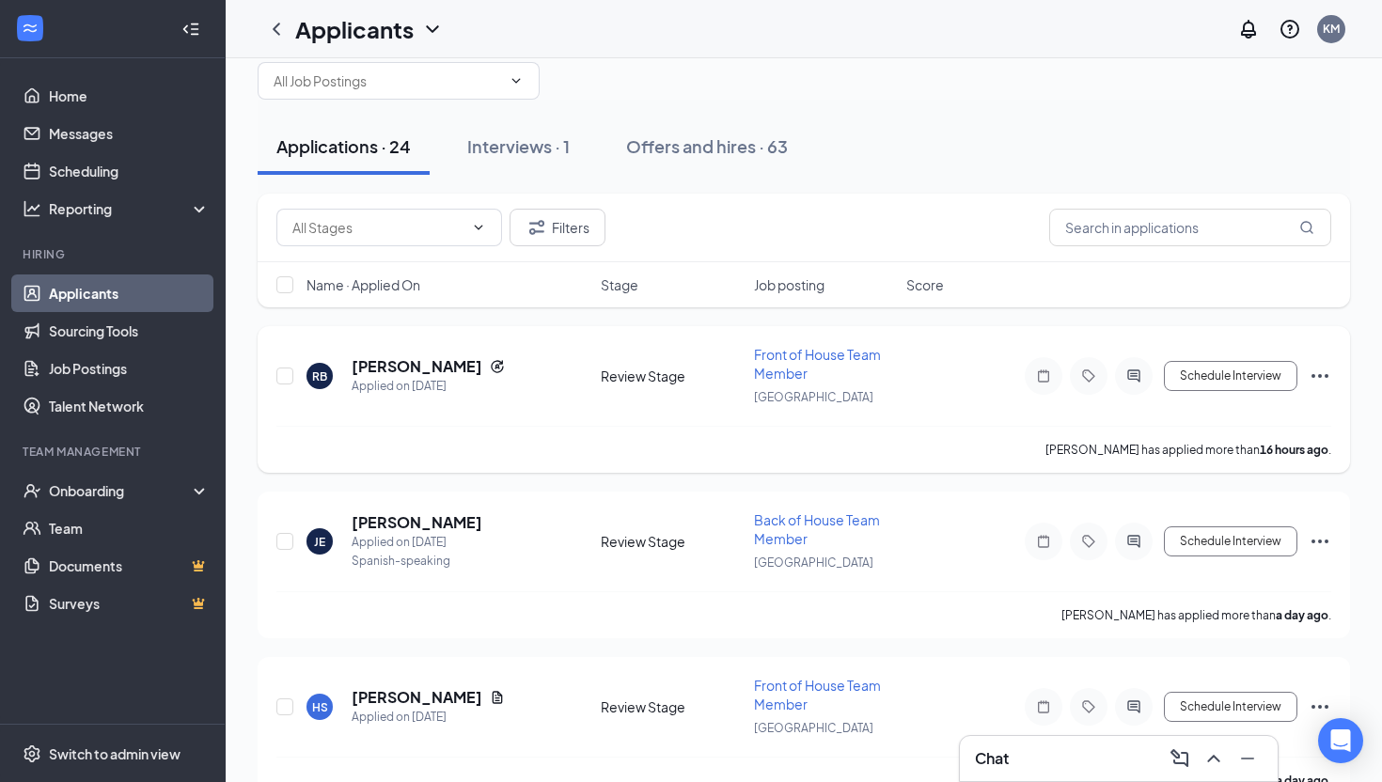
scroll to position [39, 0]
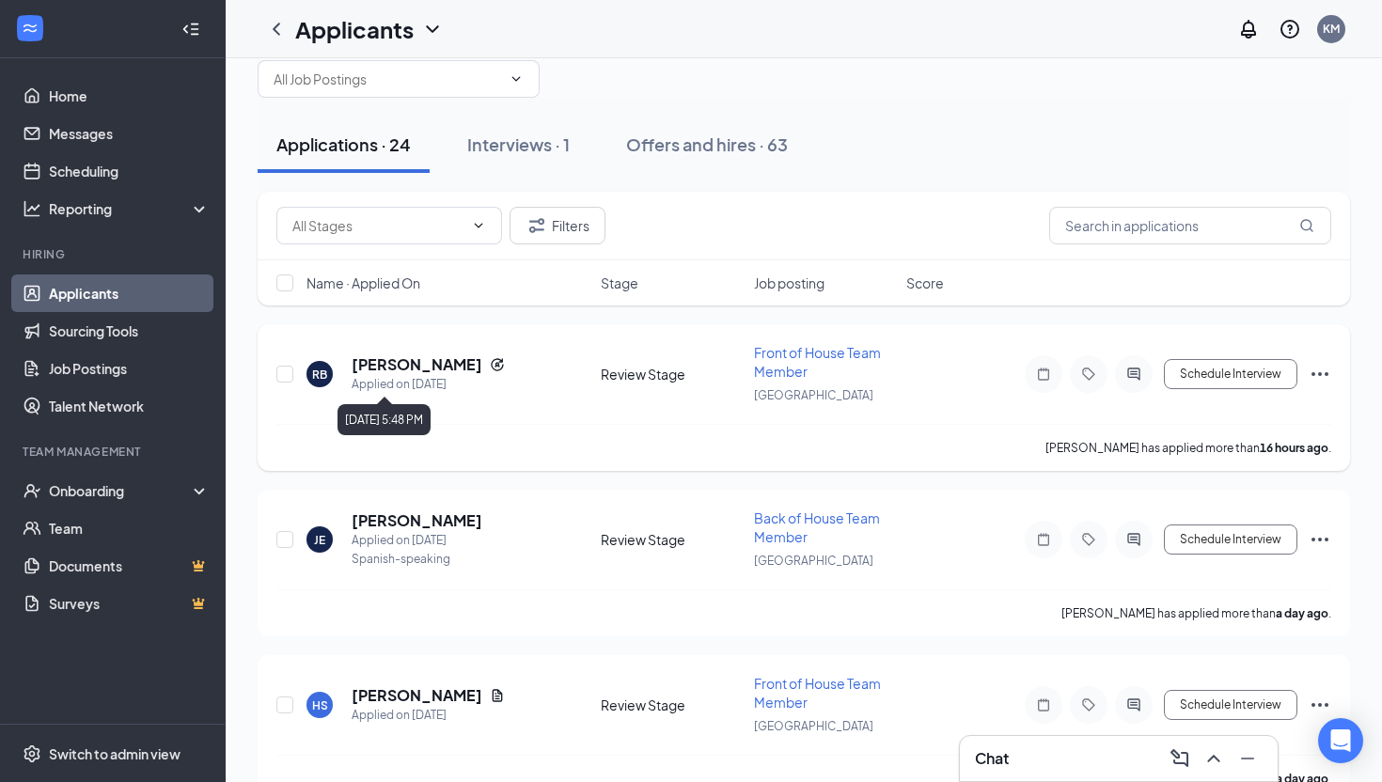
click at [389, 370] on h5 "[PERSON_NAME]" at bounding box center [417, 365] width 131 height 21
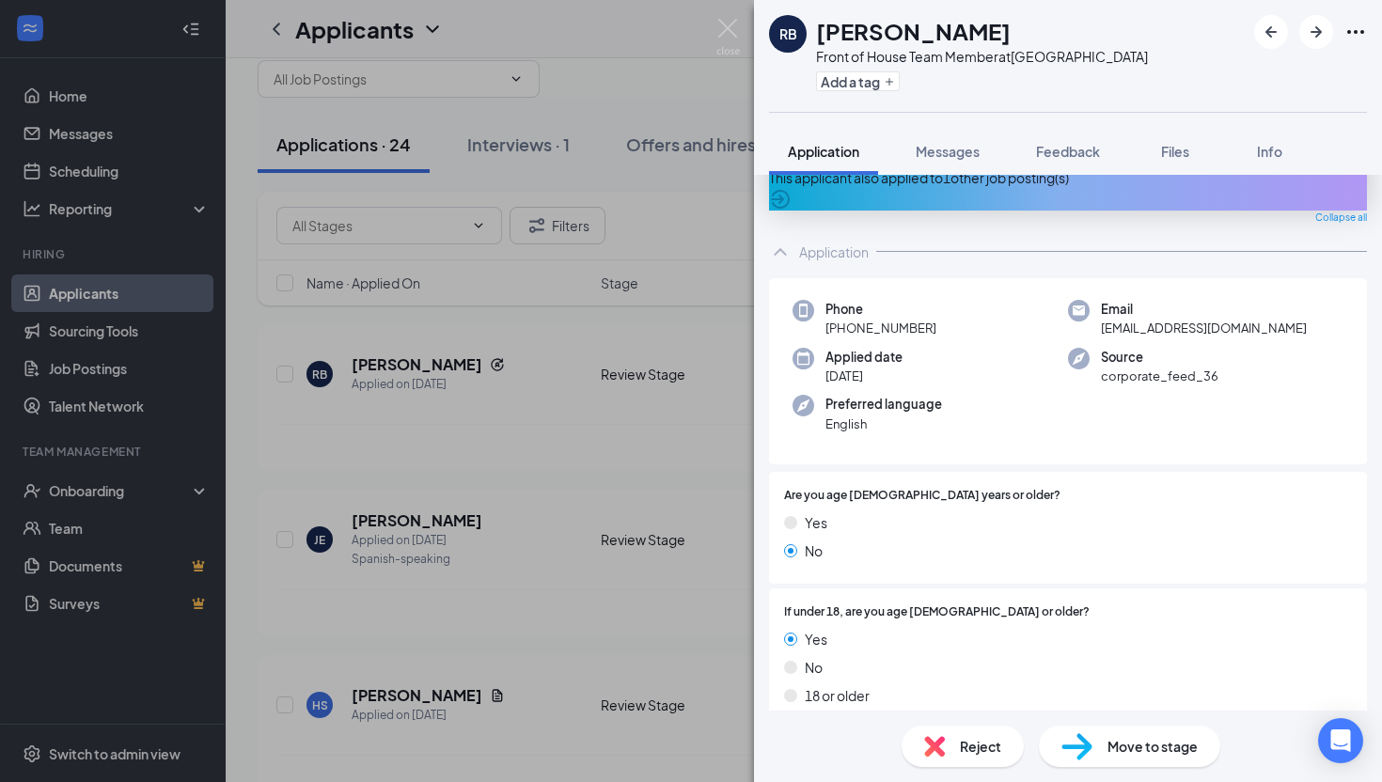
scroll to position [49, 0]
click at [668, 452] on div "RB [PERSON_NAME] Front of House Team Member at [GEOGRAPHIC_DATA] Add a tag Appl…" at bounding box center [691, 391] width 1382 height 782
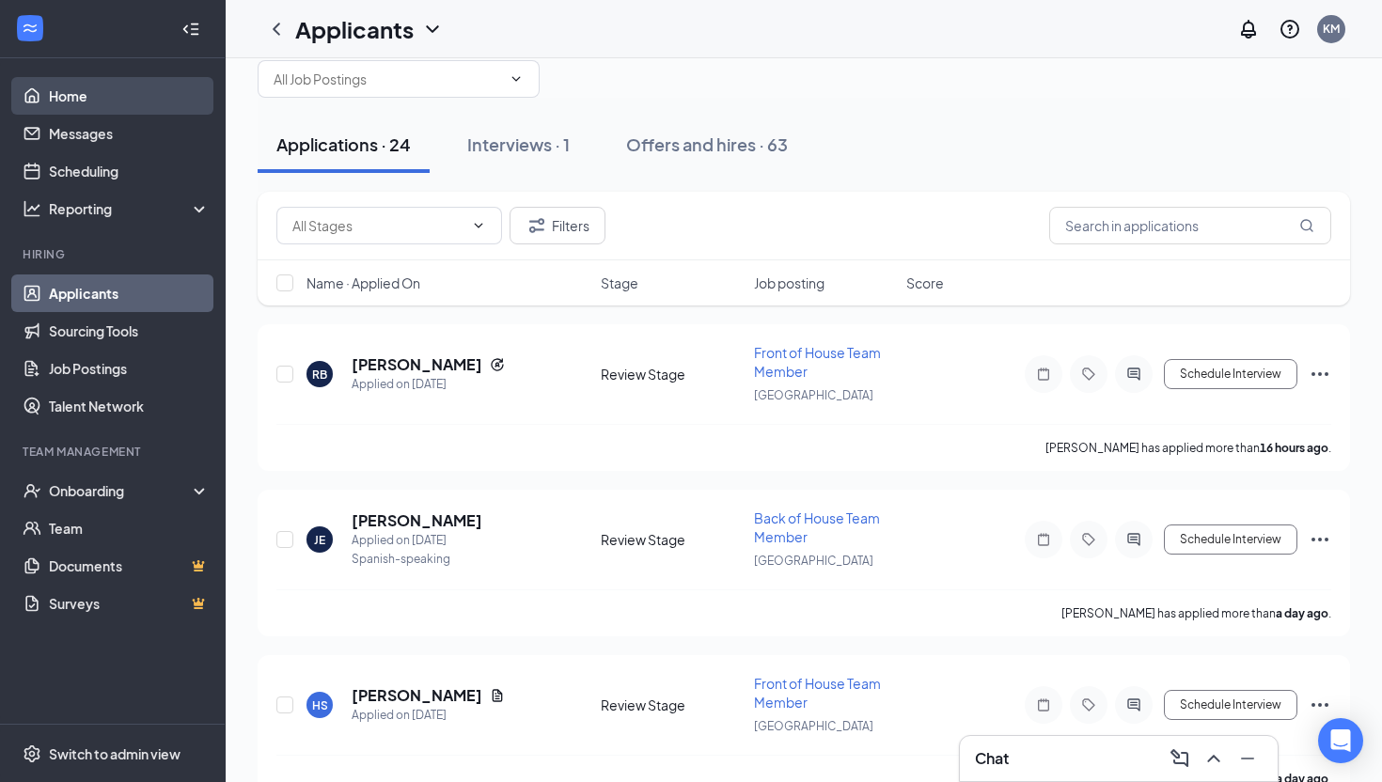
click at [166, 87] on link "Home" at bounding box center [129, 96] width 161 height 38
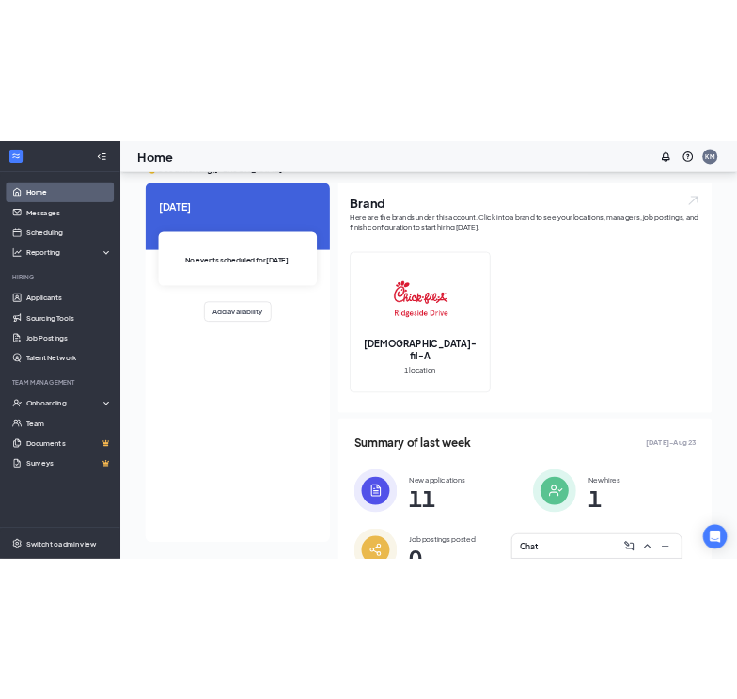
scroll to position [135, 0]
